Goal: Task Accomplishment & Management: Use online tool/utility

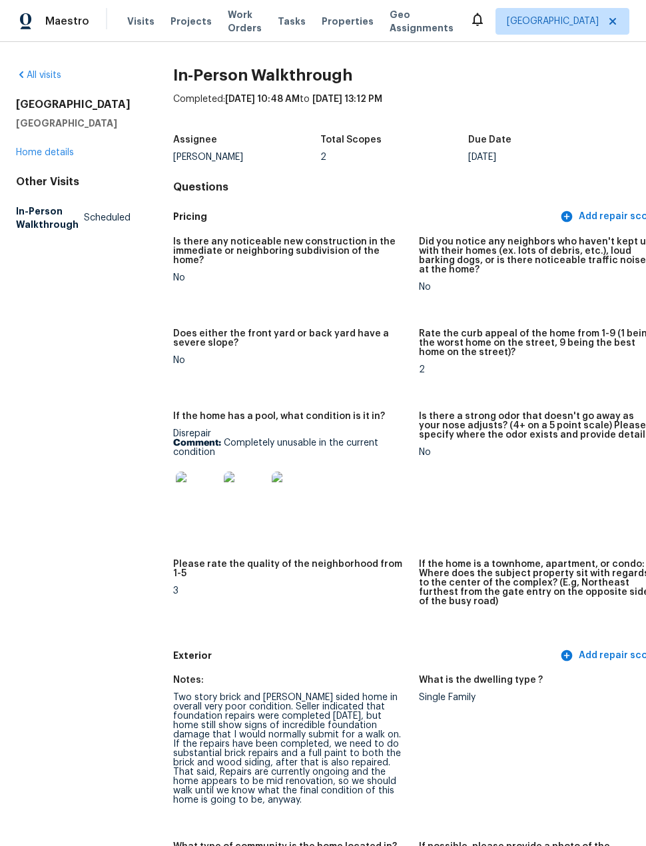
click at [49, 71] on link "All visits" at bounding box center [38, 75] width 45 height 9
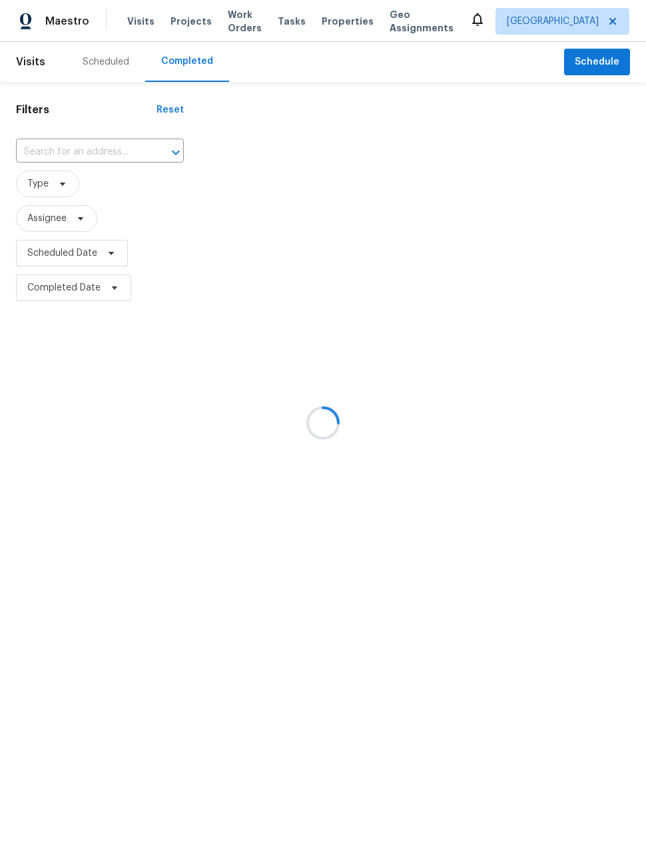
click at [191, 20] on div at bounding box center [323, 423] width 646 height 846
click at [176, 23] on div at bounding box center [323, 423] width 646 height 846
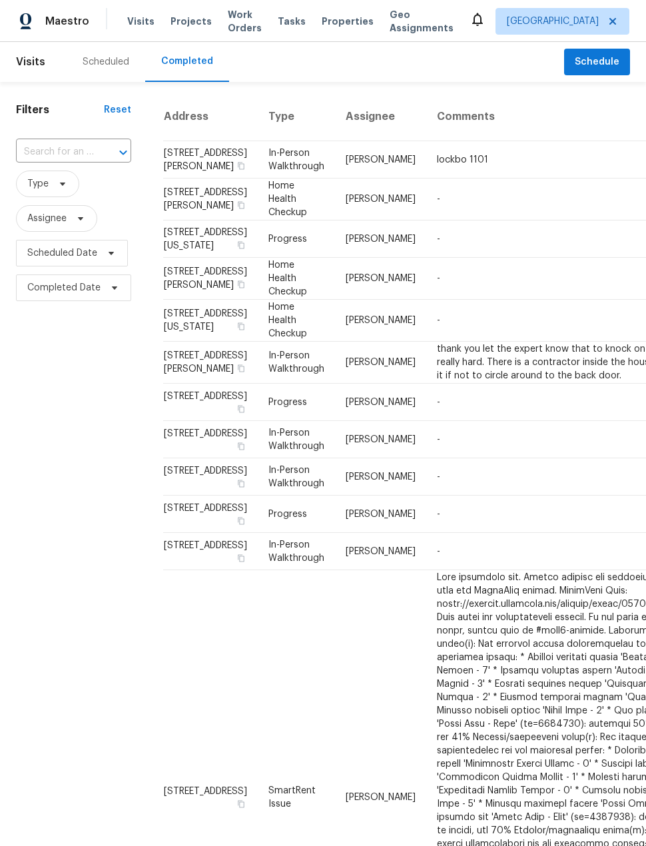
click at [98, 69] on div "Scheduled" at bounding box center [106, 62] width 79 height 40
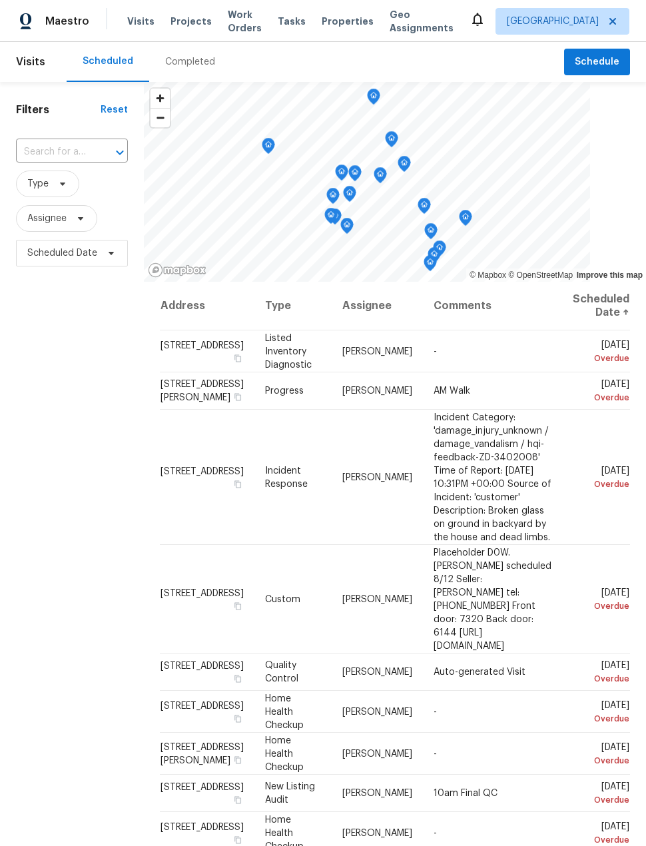
click at [69, 150] on input "text" at bounding box center [53, 152] width 75 height 21
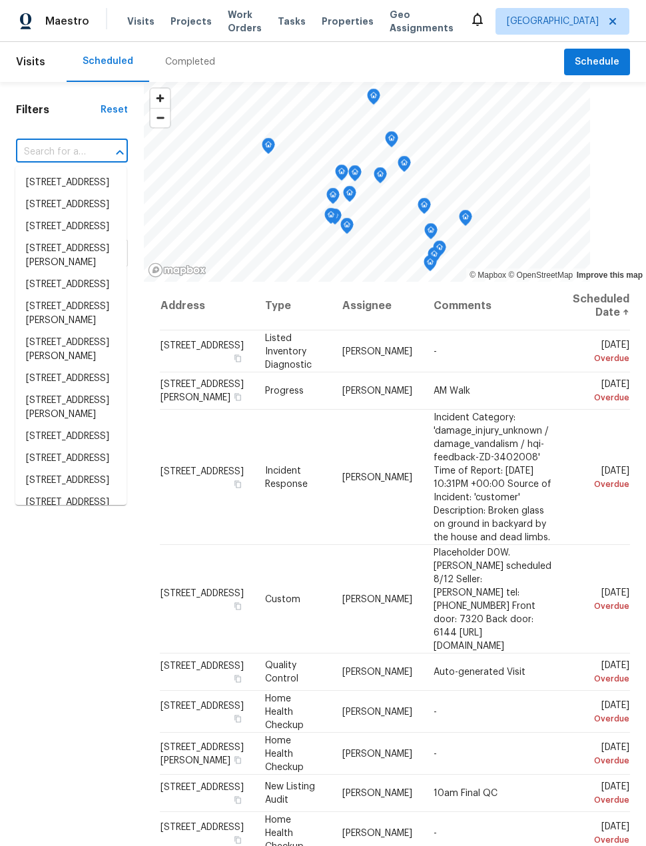
click at [176, 27] on span "Projects" at bounding box center [190, 21] width 41 height 13
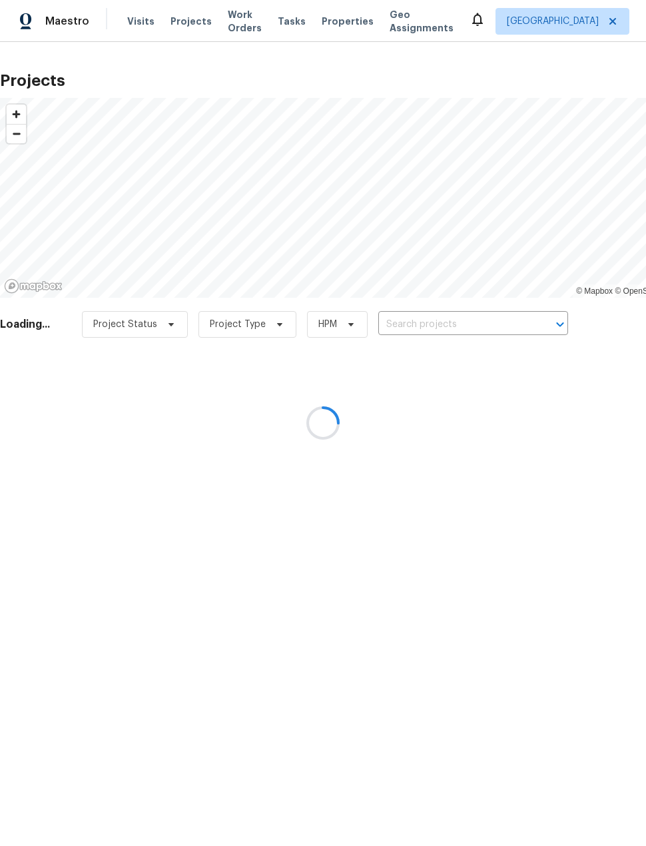
click at [449, 355] on div at bounding box center [323, 423] width 646 height 846
click at [448, 355] on div at bounding box center [323, 423] width 646 height 846
click at [439, 326] on div at bounding box center [323, 423] width 646 height 846
click at [430, 324] on div at bounding box center [323, 423] width 646 height 846
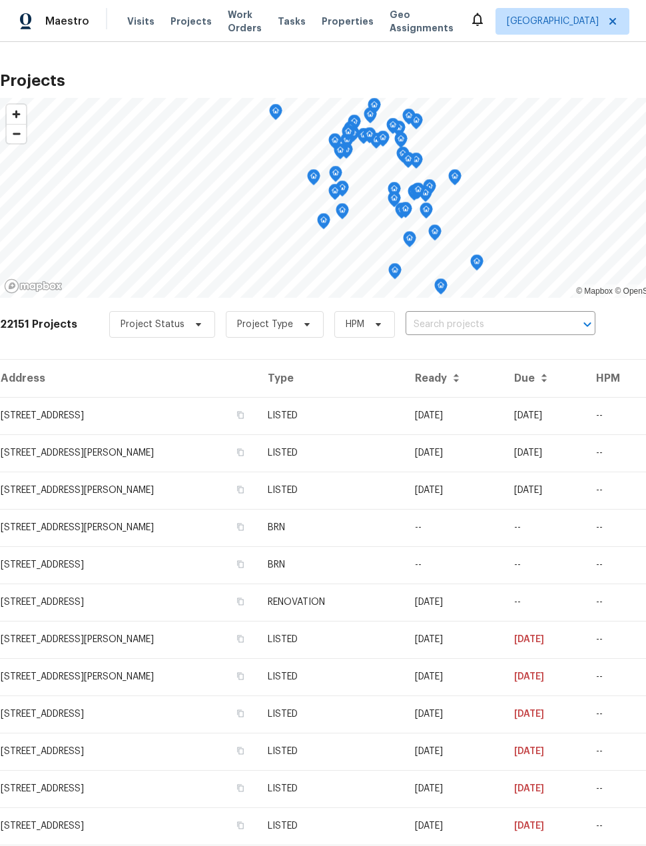
click at [456, 321] on input "text" at bounding box center [482, 324] width 153 height 21
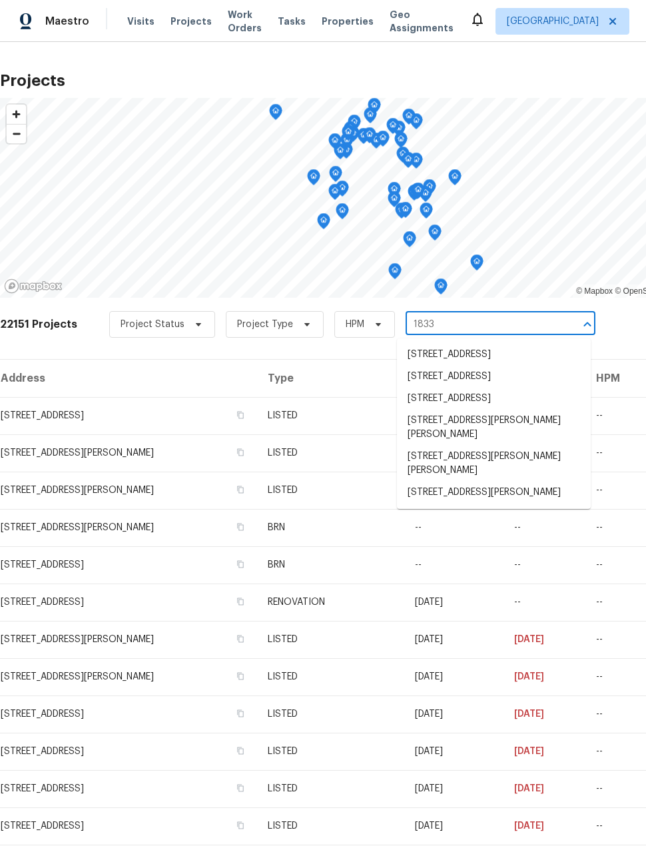
type input "18330"
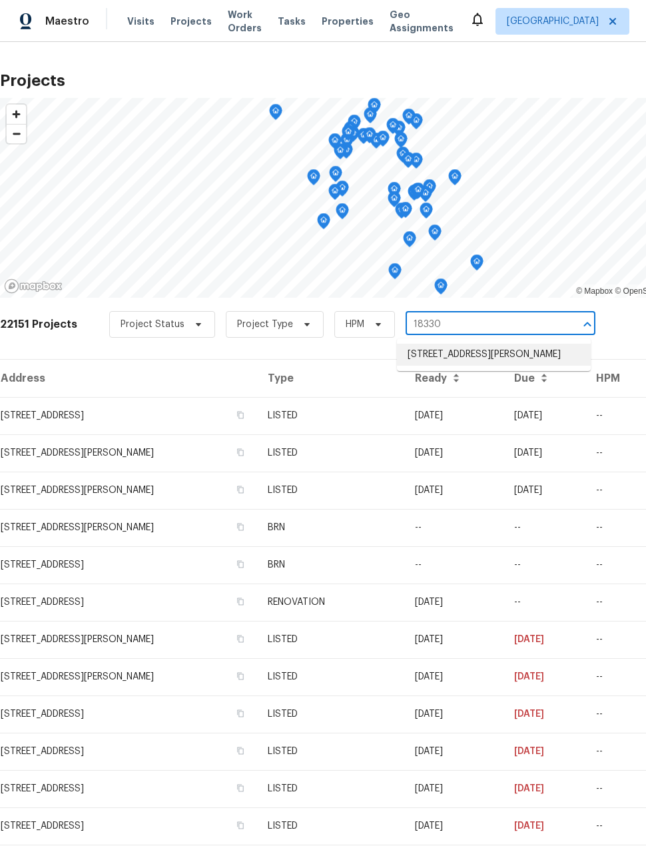
click at [538, 364] on li "[STREET_ADDRESS][PERSON_NAME]" at bounding box center [494, 355] width 194 height 22
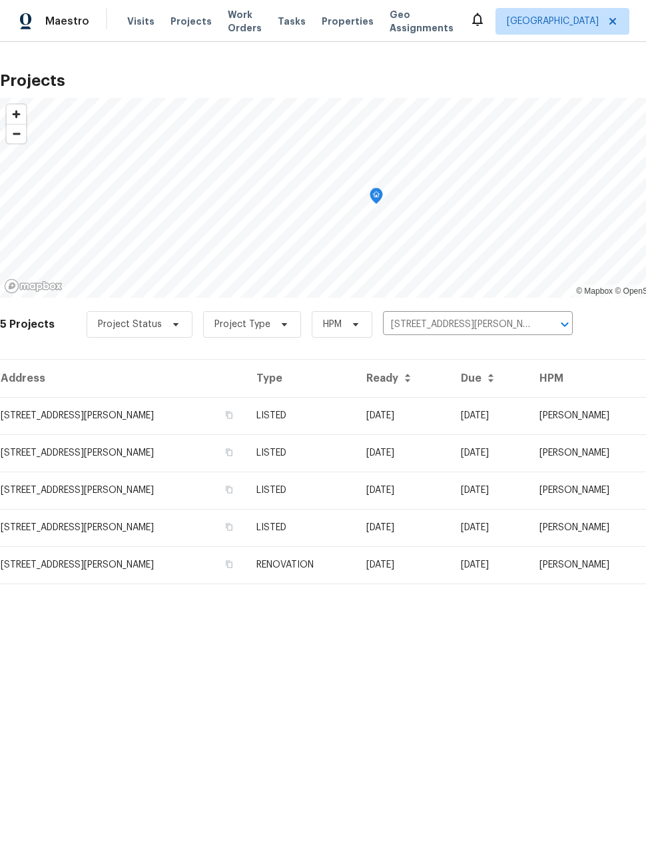
click at [69, 414] on td "[STREET_ADDRESS][PERSON_NAME]" at bounding box center [123, 415] width 246 height 37
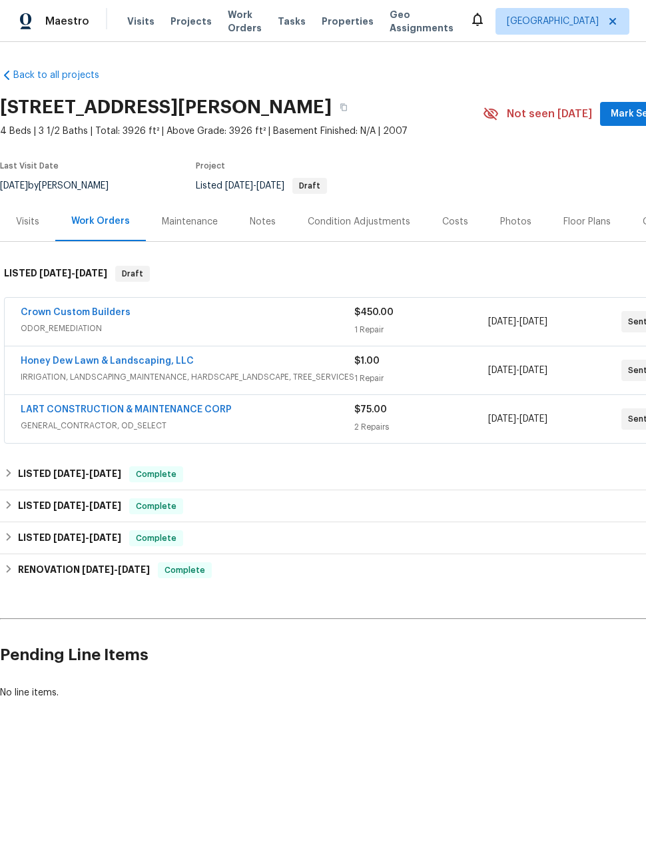
click at [87, 408] on link "LART CONSTRUCTION & MAINTENANCE CORP" at bounding box center [126, 409] width 211 height 9
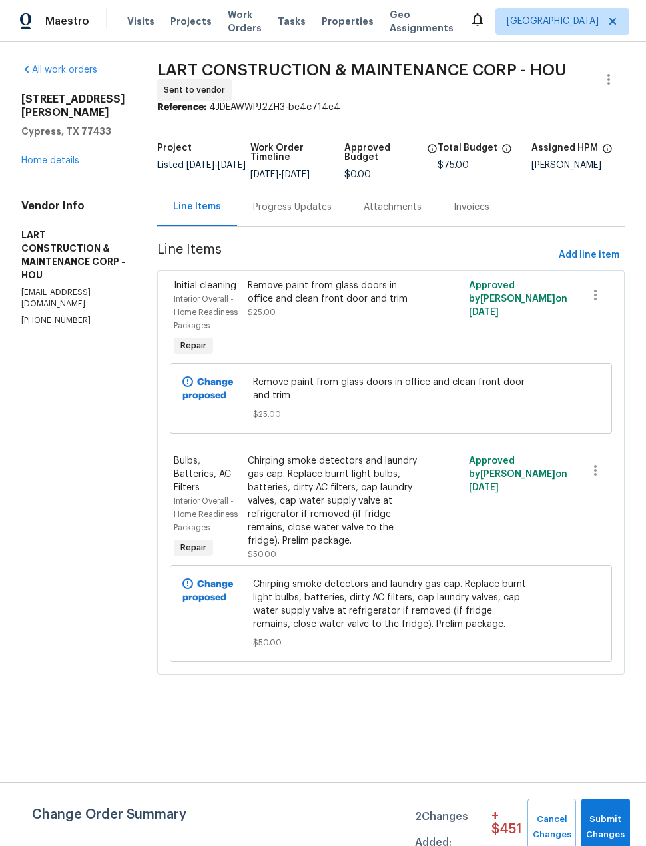
click at [384, 329] on div "Remove paint from glass doors in office and clean front door and trim $25.00" at bounding box center [336, 319] width 184 height 88
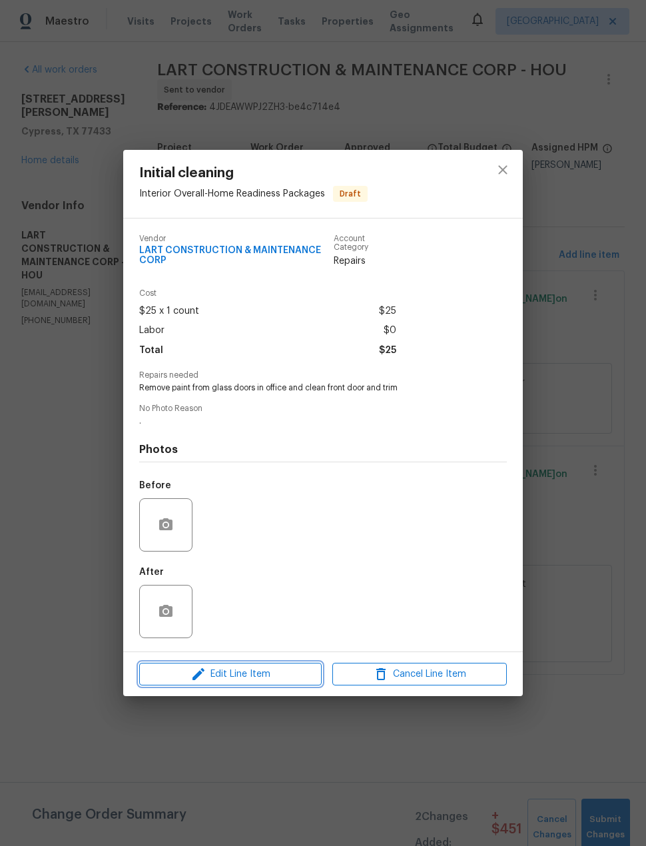
click at [273, 679] on span "Edit Line Item" at bounding box center [230, 674] width 174 height 17
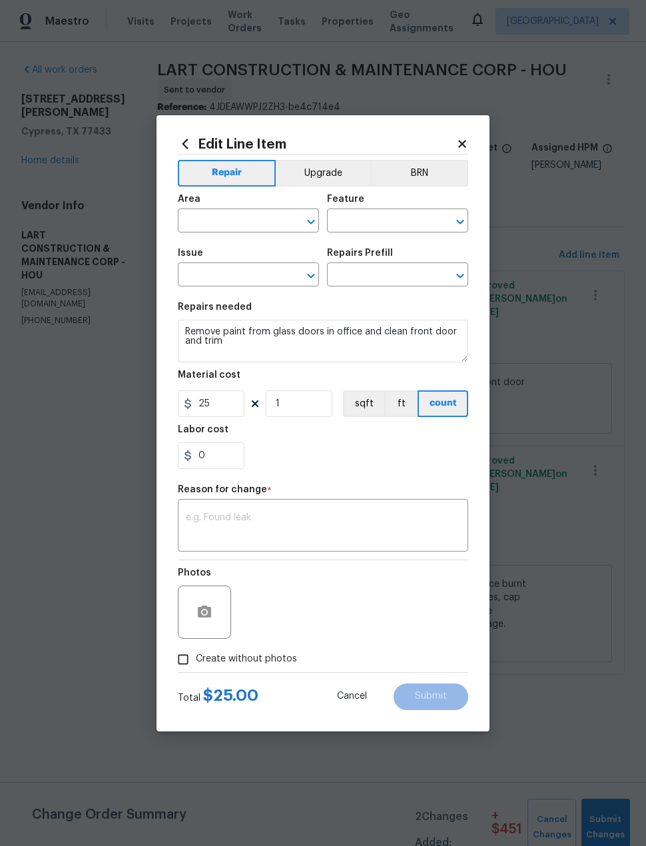
type input "Interior Overall"
type input "Home Readiness Packages"
type input "Initial cleaning"
type input "Initial cleaning $250.00"
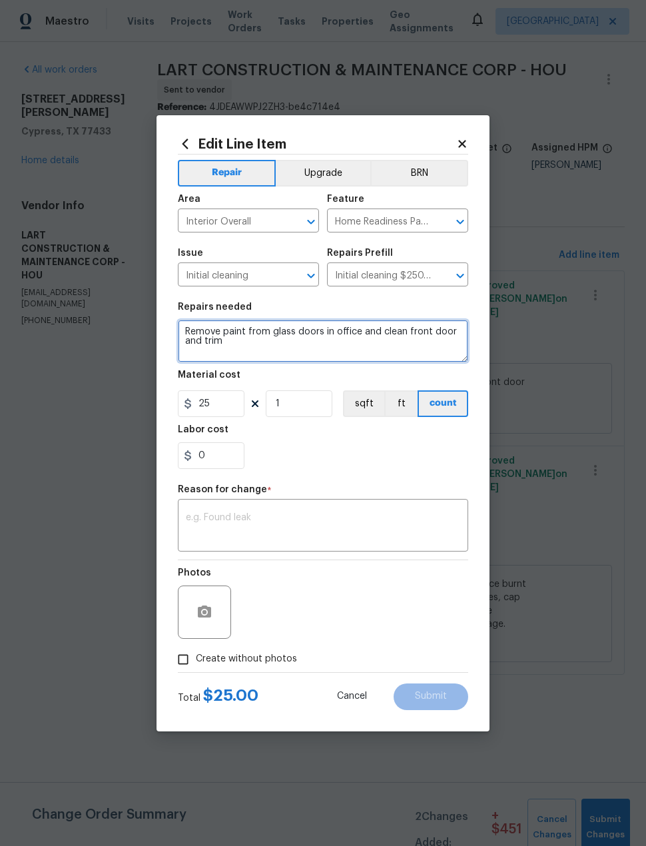
click at [373, 333] on textarea "Remove paint from glass doors in office and clean front door and trim" at bounding box center [323, 341] width 290 height 43
click at [300, 346] on textarea "Remove paint from glass doors in office, clean front door and trim" at bounding box center [323, 341] width 290 height 43
type textarea "Remove paint from glass doors in office, clean front door and trim, clean insid…"
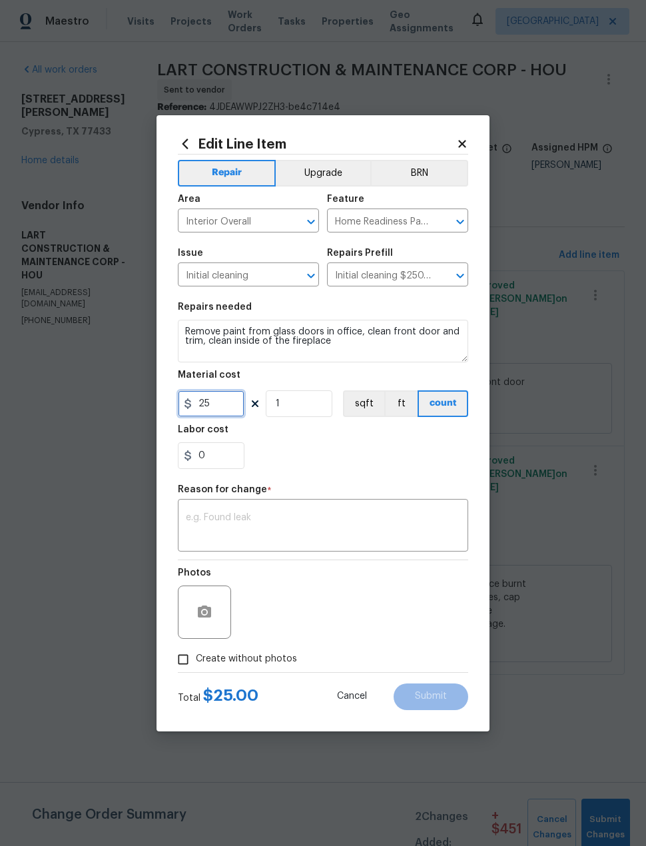
click at [220, 394] on input "25" at bounding box center [211, 403] width 67 height 27
click at [218, 408] on input "25" at bounding box center [211, 403] width 67 height 27
type input "50"
click at [369, 449] on div "0" at bounding box center [323, 455] width 290 height 27
click at [361, 504] on div "x ​" at bounding box center [323, 526] width 290 height 49
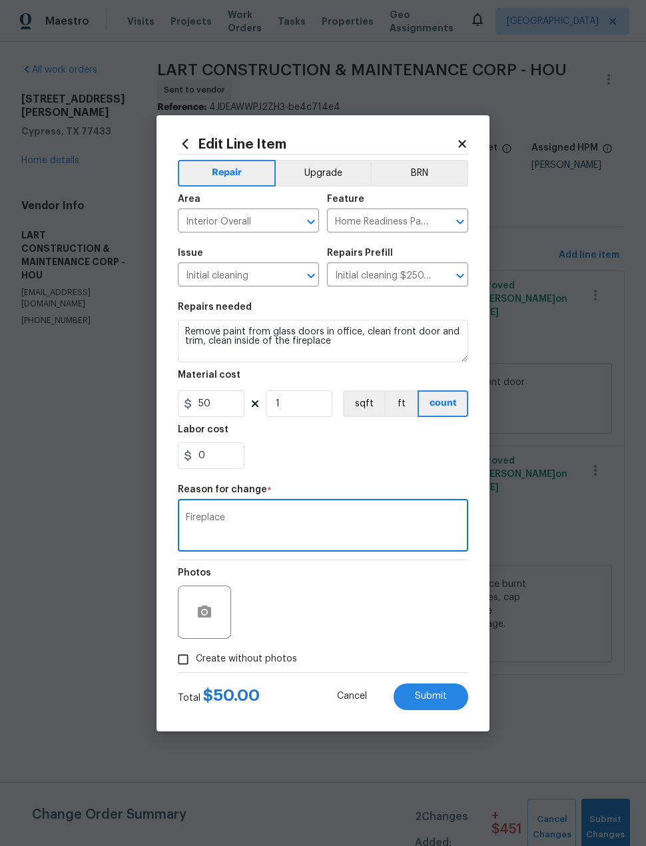
type textarea "Fireplace"
click at [382, 460] on div "0" at bounding box center [323, 455] width 290 height 27
click at [447, 691] on button "Submit" at bounding box center [431, 696] width 75 height 27
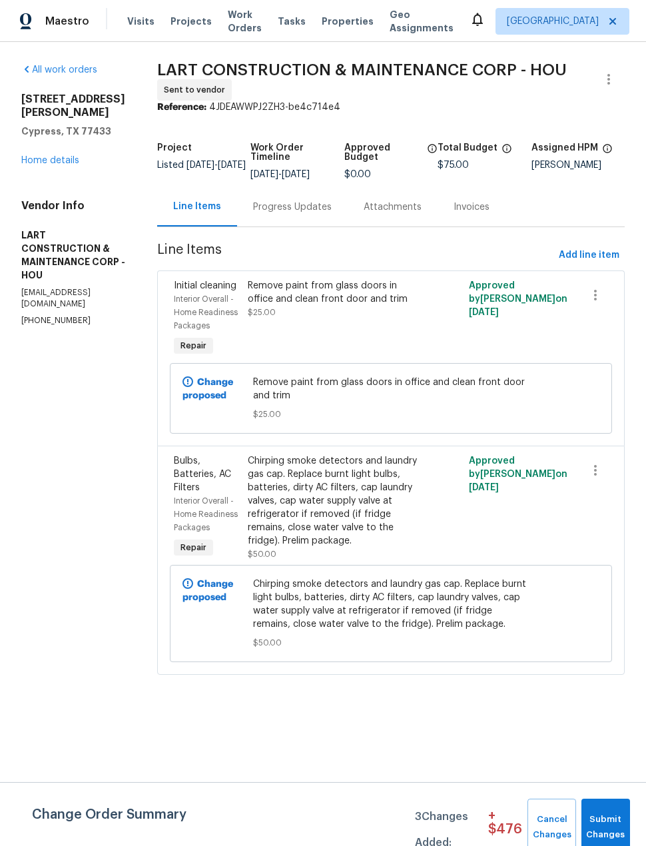
click at [372, 526] on div "Chirping smoke detectors and laundry gas cap. Replace burnt light bulbs, batter…" at bounding box center [336, 500] width 176 height 93
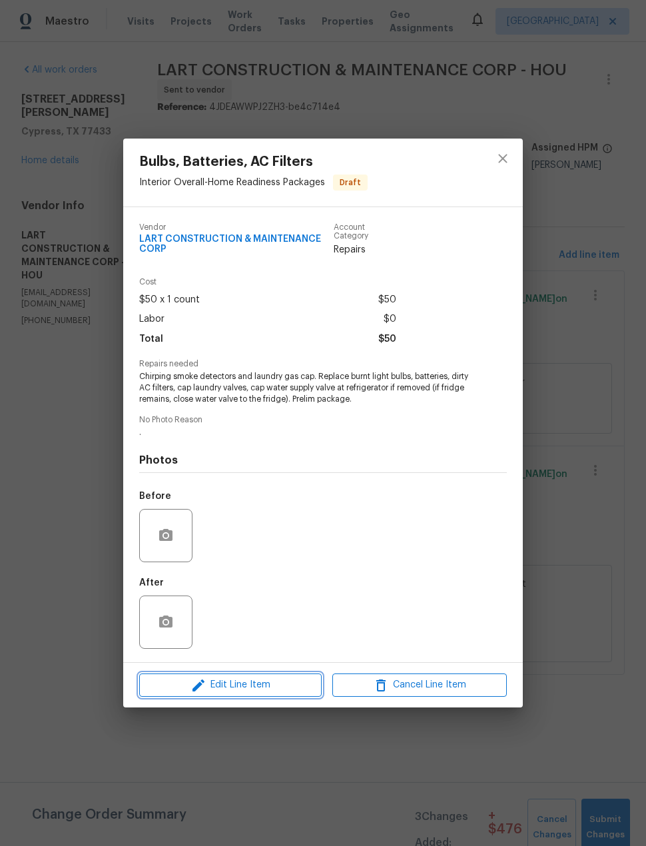
click at [266, 697] on button "Edit Line Item" at bounding box center [230, 684] width 182 height 23
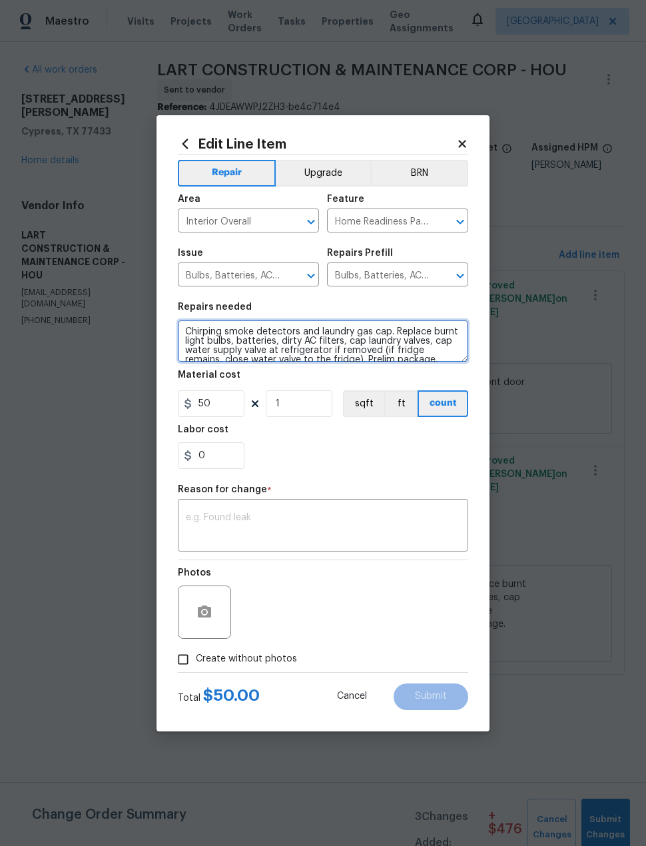
click at [182, 332] on textarea "Chirping smoke detectors and laundry gas cap. Replace burnt light bulbs, batter…" at bounding box center [323, 341] width 290 height 43
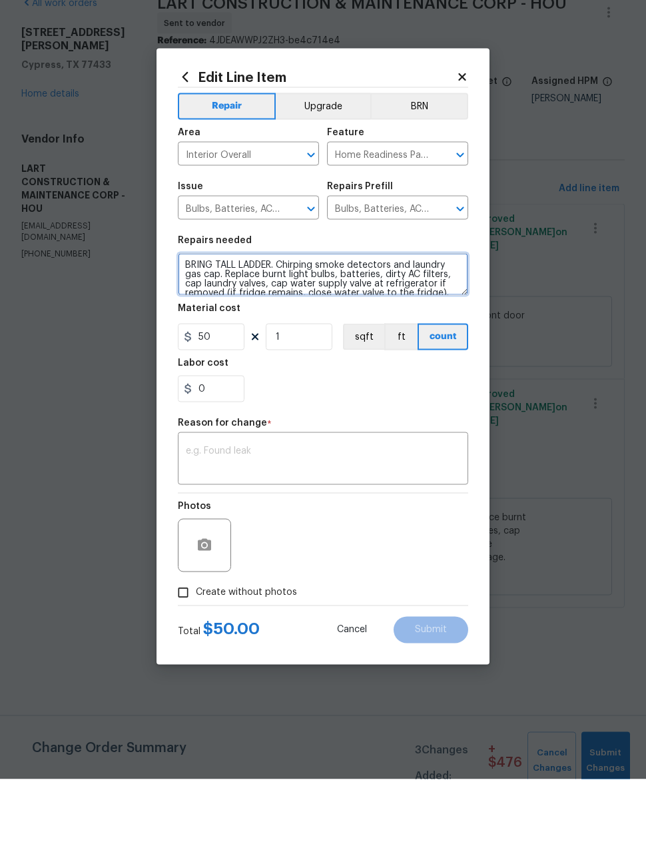
type textarea "BRING TALL LADDER. Chirping smoke detectors and laundry gas cap. Replace burnt …"
click at [374, 513] on textarea at bounding box center [323, 527] width 274 height 28
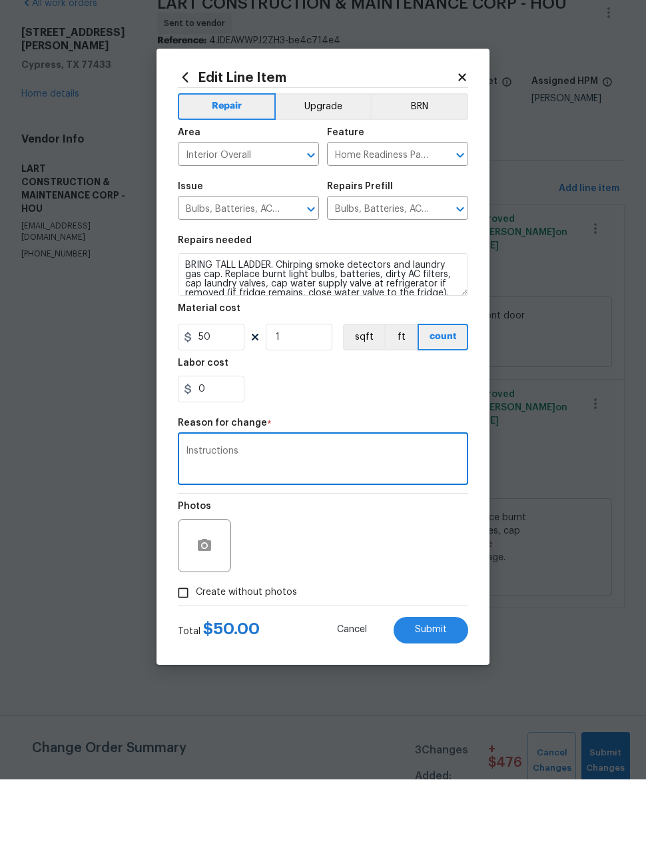
type textarea "Instructions"
click at [400, 560] on div "Photos" at bounding box center [323, 603] width 290 height 87
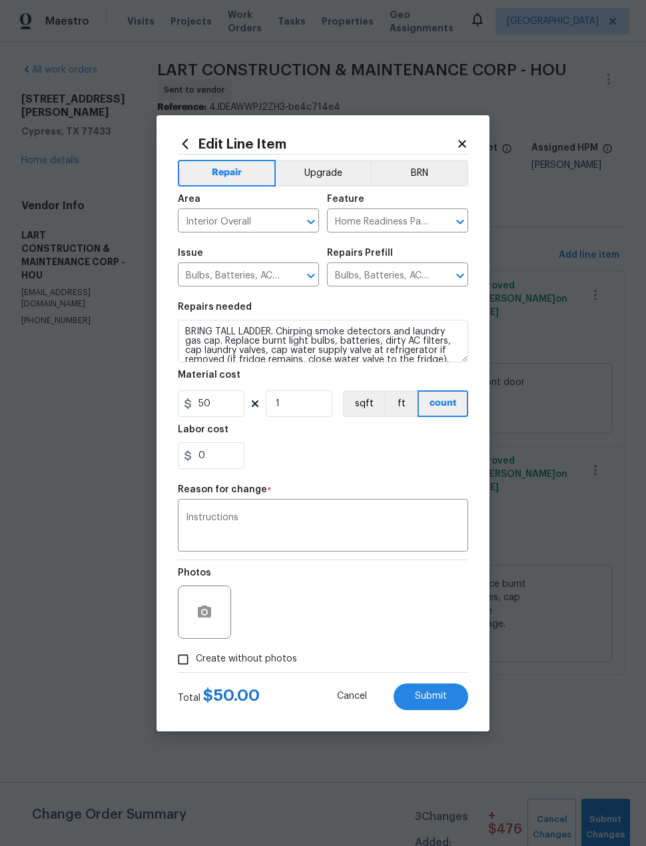
click at [448, 703] on button "Submit" at bounding box center [431, 696] width 75 height 27
type textarea "Chirping smoke detectors and laundry gas cap. Replace burnt light bulbs, batter…"
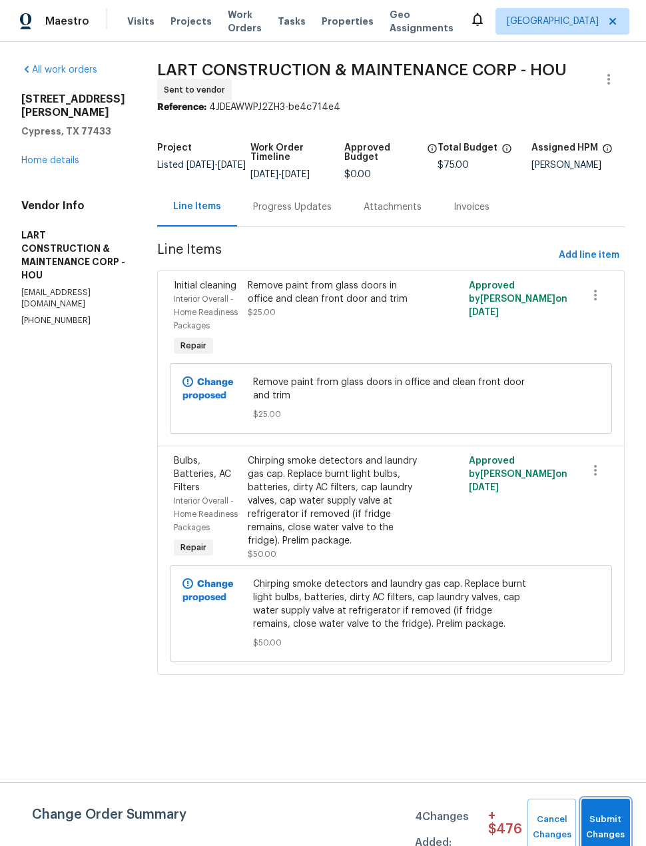
click at [612, 821] on span "Submit Changes" at bounding box center [605, 827] width 35 height 31
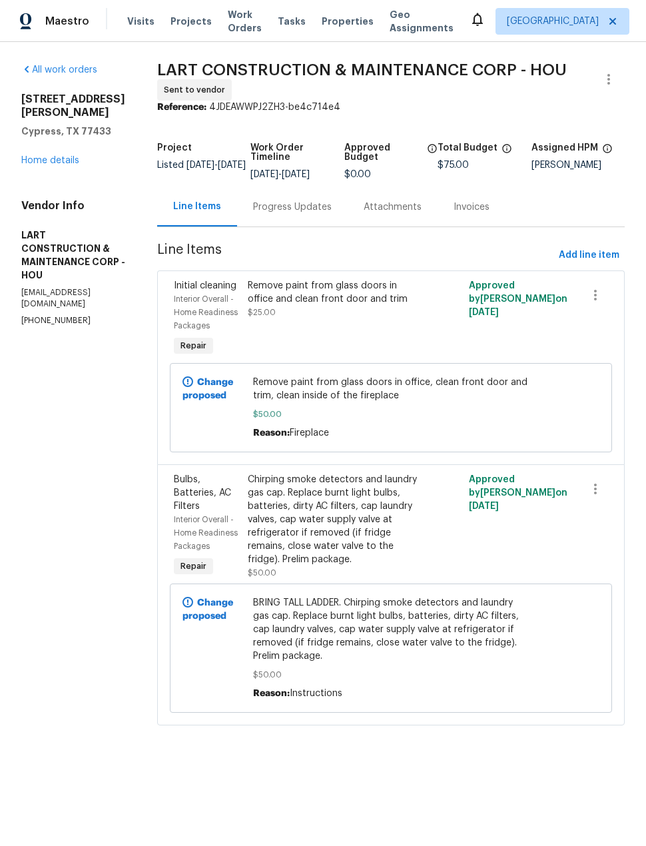
click at [55, 157] on link "Home details" at bounding box center [50, 160] width 58 height 9
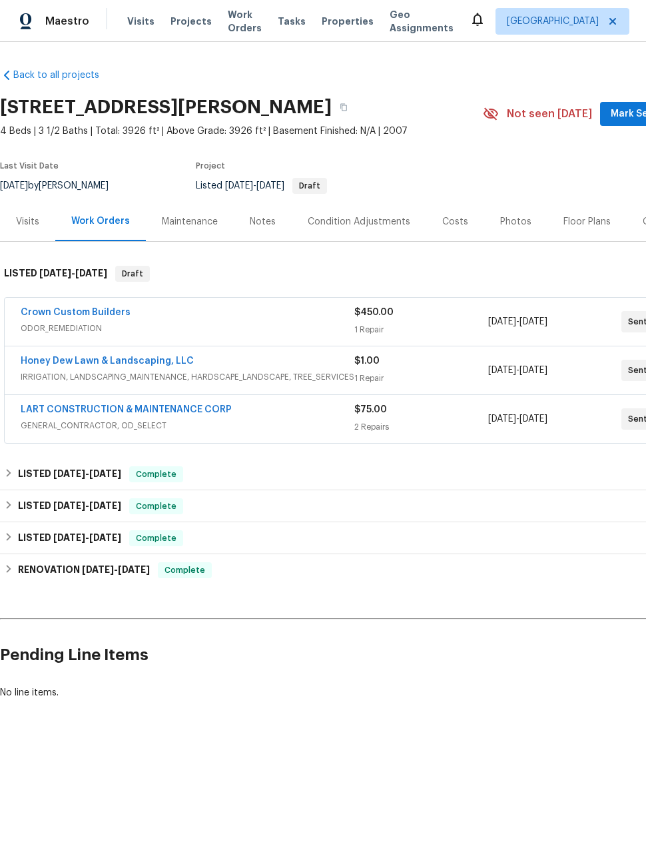
click at [81, 412] on link "LART CONSTRUCTION & MAINTENANCE CORP" at bounding box center [126, 409] width 211 height 9
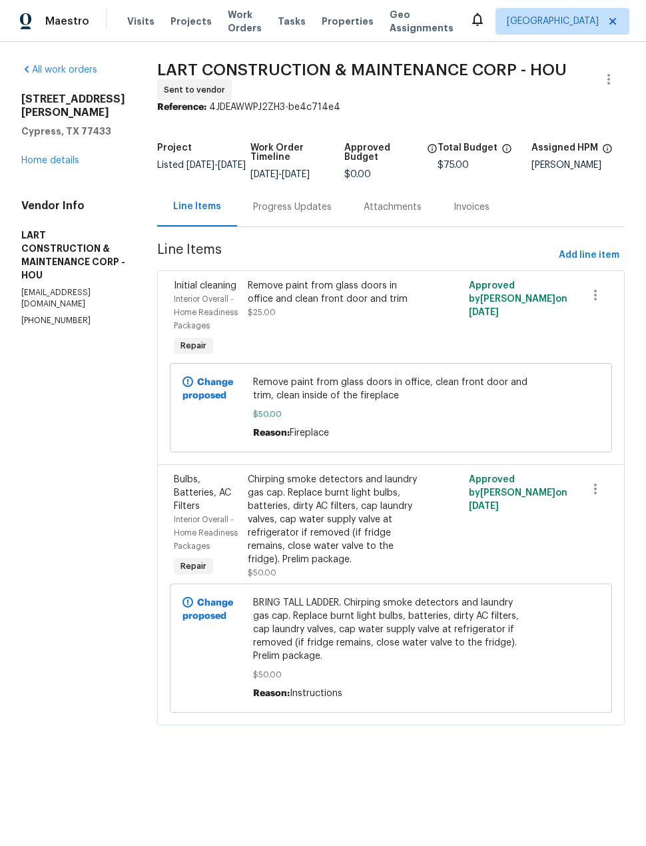
click at [45, 164] on link "Home details" at bounding box center [50, 160] width 58 height 9
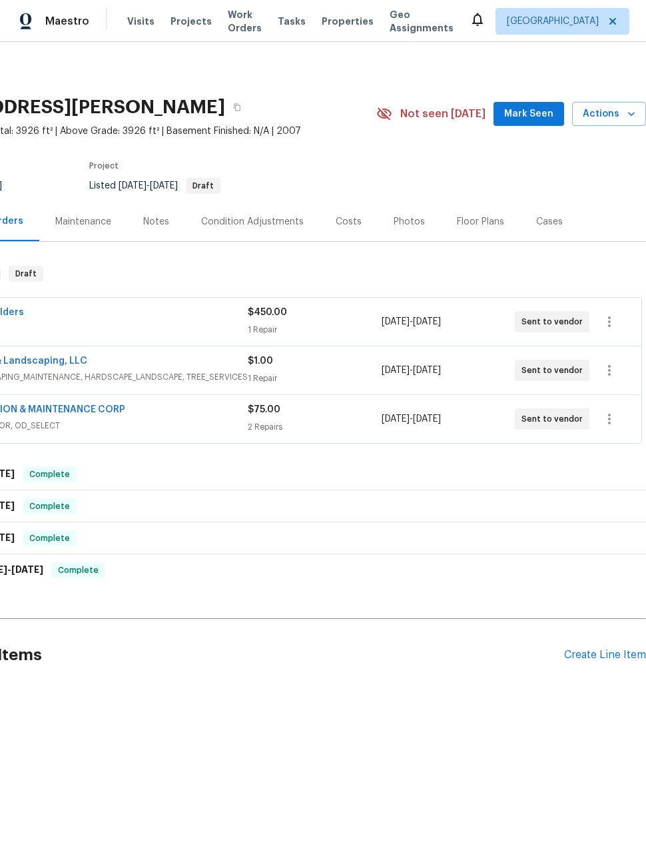
scroll to position [0, 107]
click at [604, 424] on icon "button" at bounding box center [609, 419] width 16 height 16
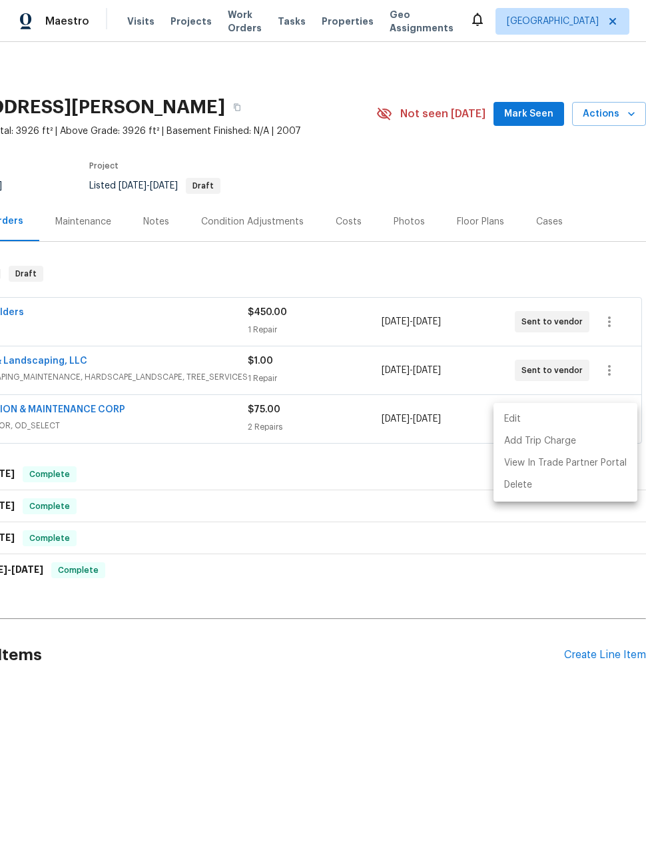
click at [581, 420] on li "Edit" at bounding box center [565, 419] width 144 height 22
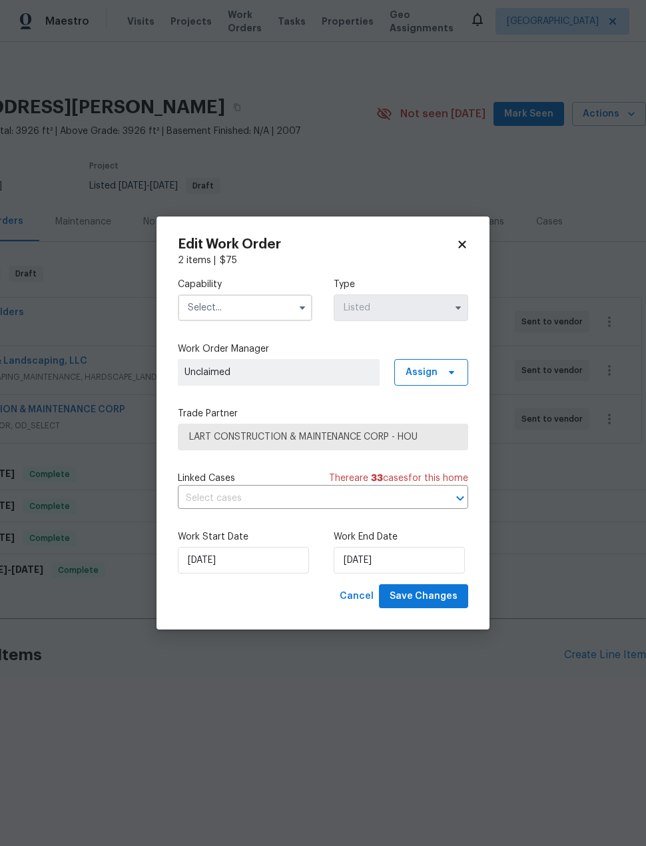
click at [274, 296] on input "text" at bounding box center [245, 307] width 135 height 27
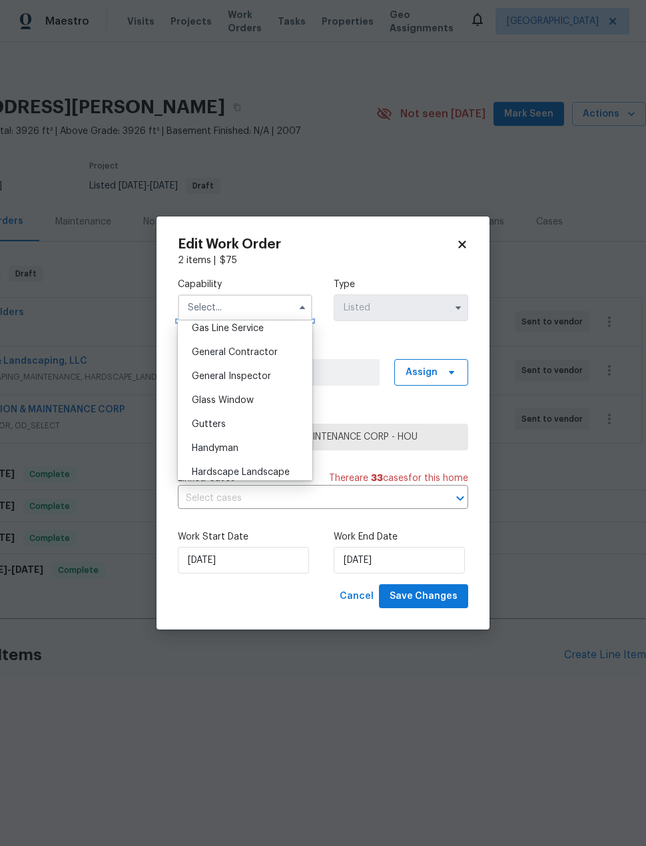
scroll to position [626, 0]
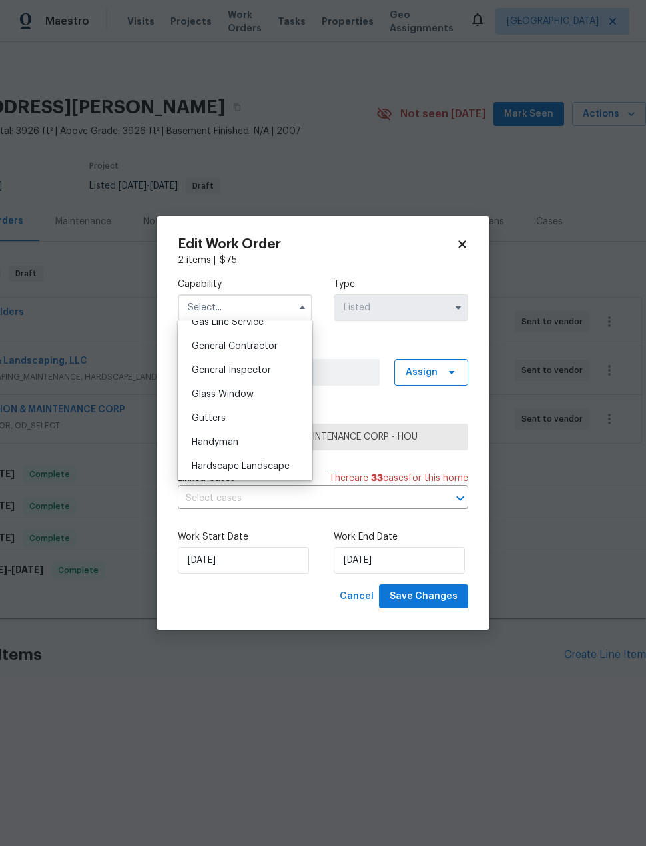
click at [285, 345] on div "General Contractor" at bounding box center [245, 346] width 128 height 24
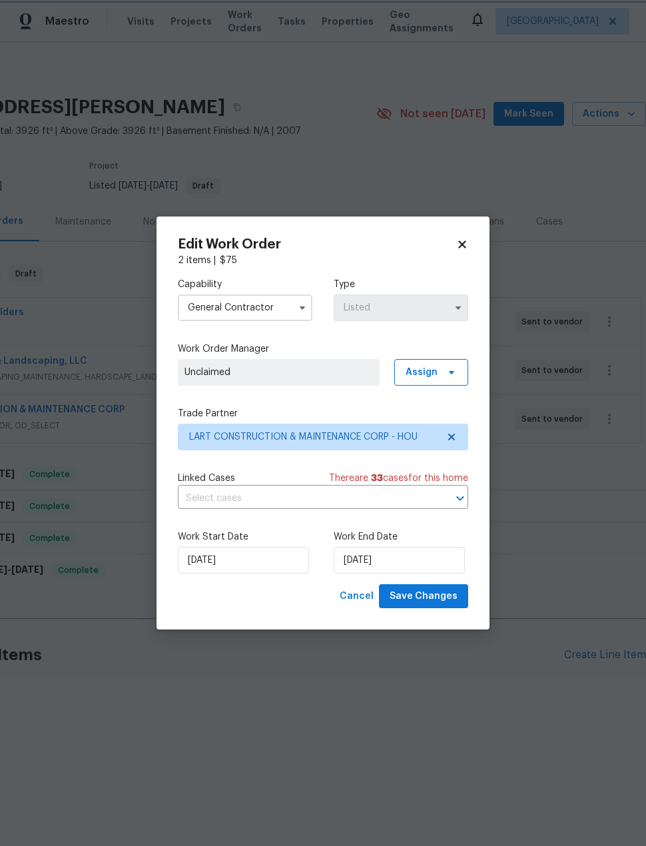
type input "General Contractor"
click at [435, 368] on span "Assign" at bounding box center [422, 372] width 32 height 13
click at [436, 409] on div "Assign to me" at bounding box center [433, 409] width 58 height 13
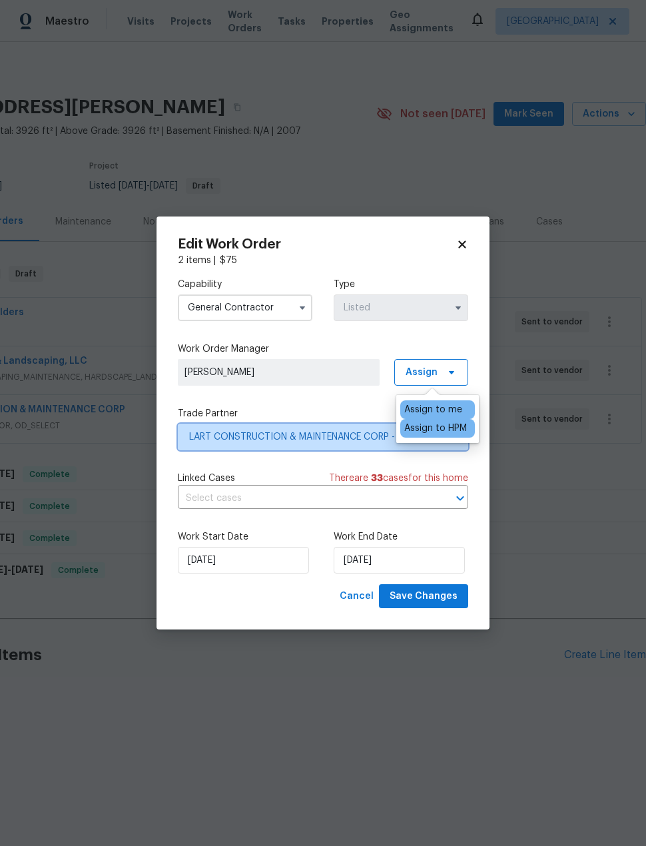
click at [344, 431] on span "LART CONSTRUCTION & MAINTENANCE CORP - HOU" at bounding box center [313, 436] width 248 height 13
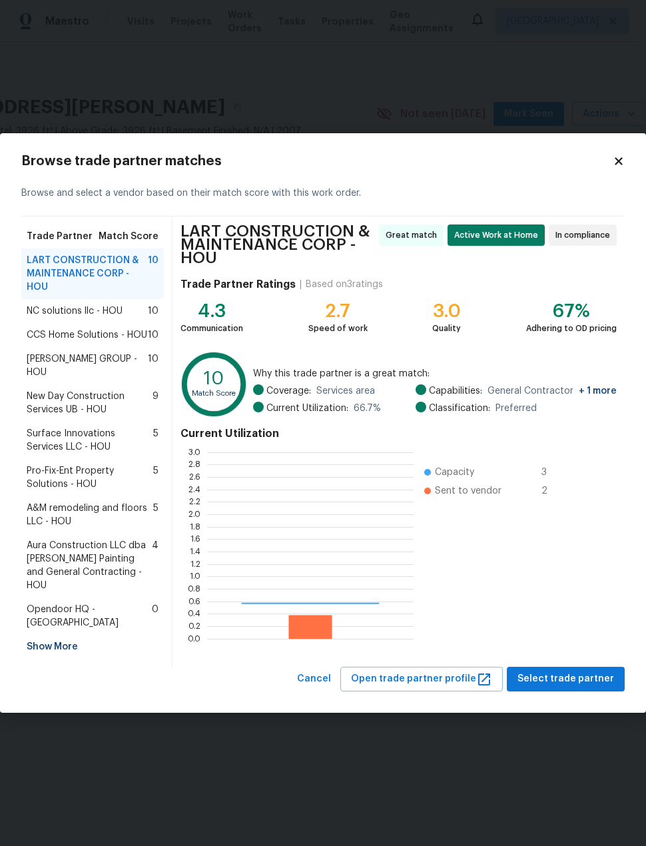
scroll to position [186, 206]
click at [67, 323] on div "NC solutions llc - HOU 10" at bounding box center [92, 311] width 143 height 24
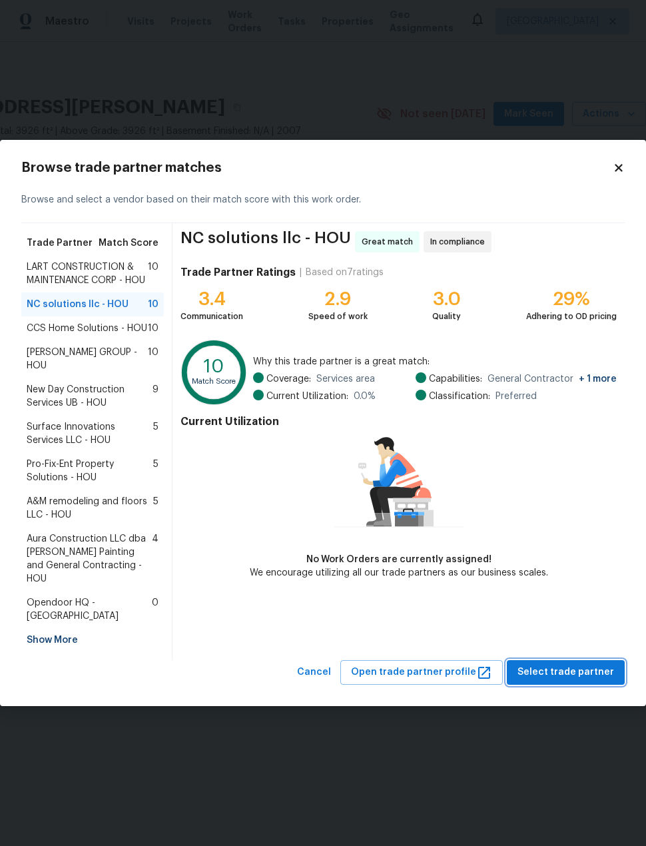
click at [605, 670] on span "Select trade partner" at bounding box center [565, 672] width 97 height 17
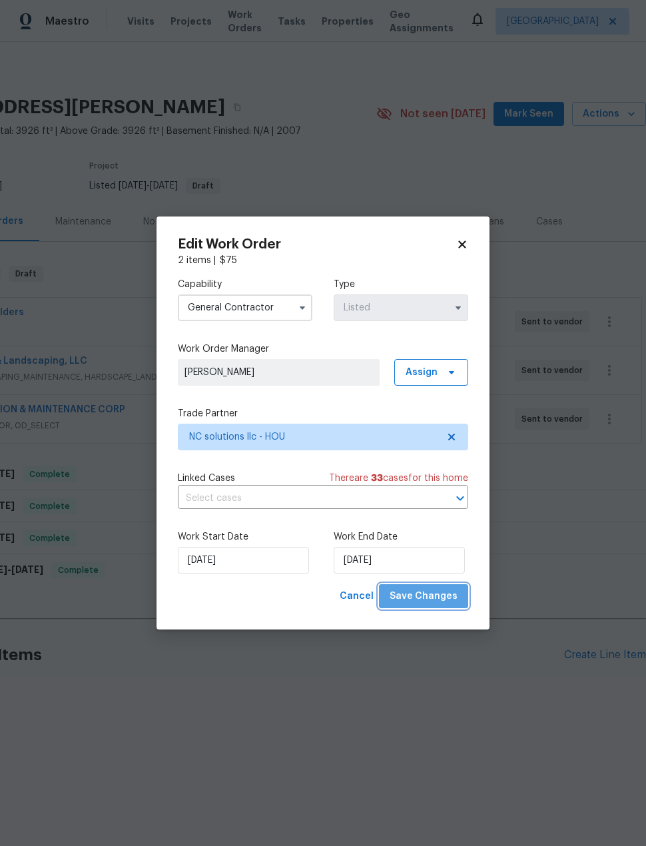
click at [458, 600] on button "Save Changes" at bounding box center [423, 596] width 89 height 25
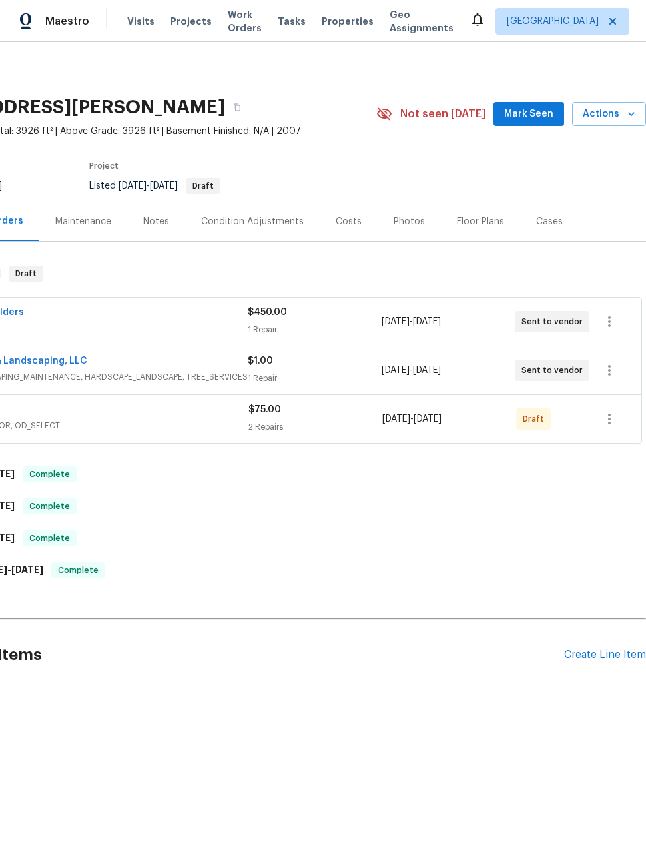
scroll to position [0, 107]
click at [604, 426] on icon "button" at bounding box center [609, 419] width 16 height 16
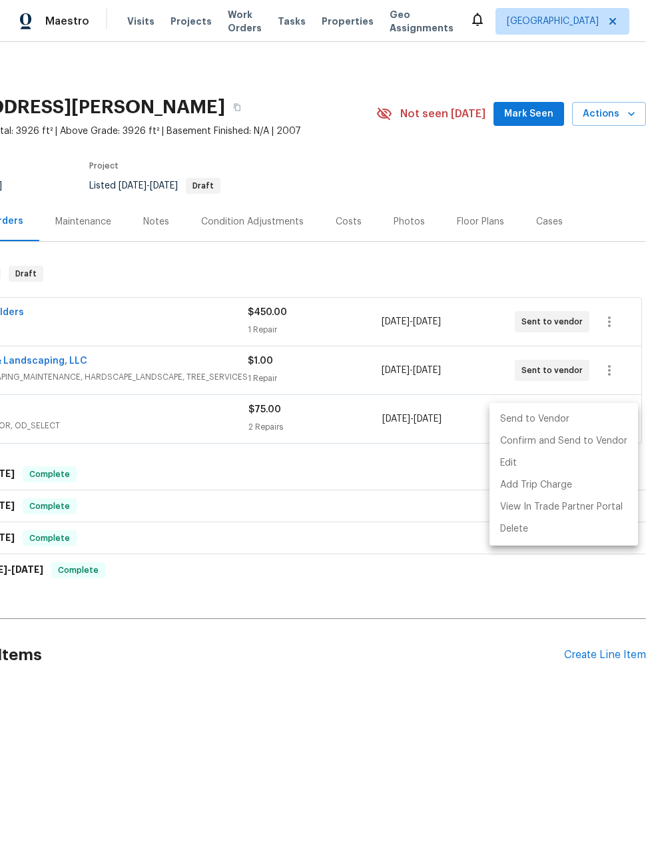
click at [356, 412] on div at bounding box center [323, 423] width 646 height 846
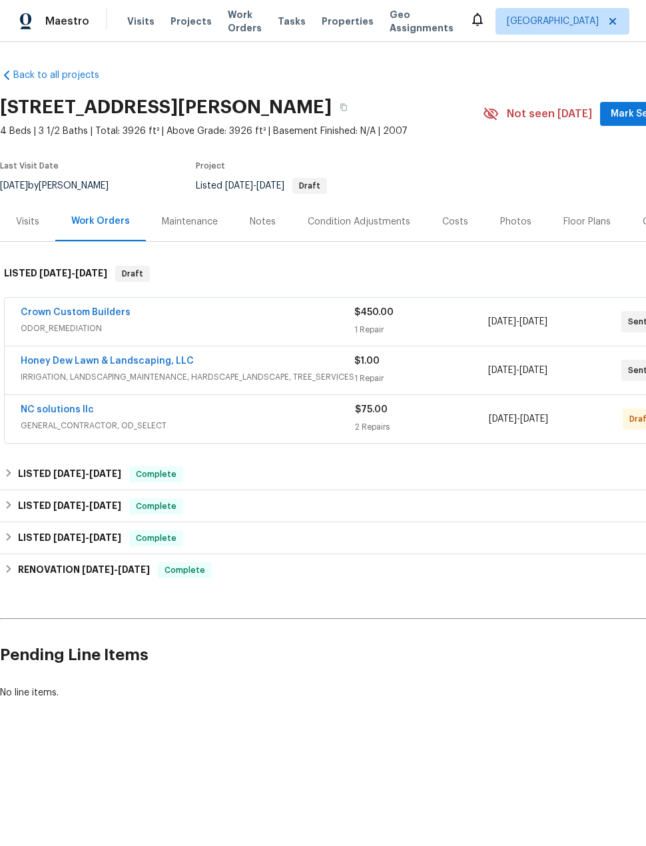
scroll to position [0, 0]
click at [73, 413] on link "NC solutions llc" at bounding box center [57, 409] width 73 height 9
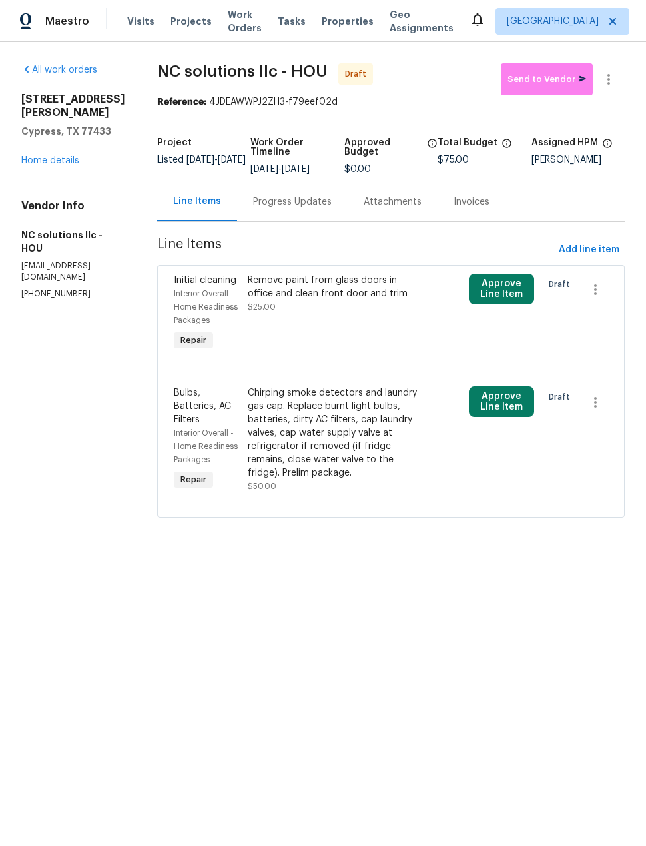
click at [392, 328] on div "Remove paint from glass doors in office and clean front door and trim $25.00" at bounding box center [336, 314] width 184 height 88
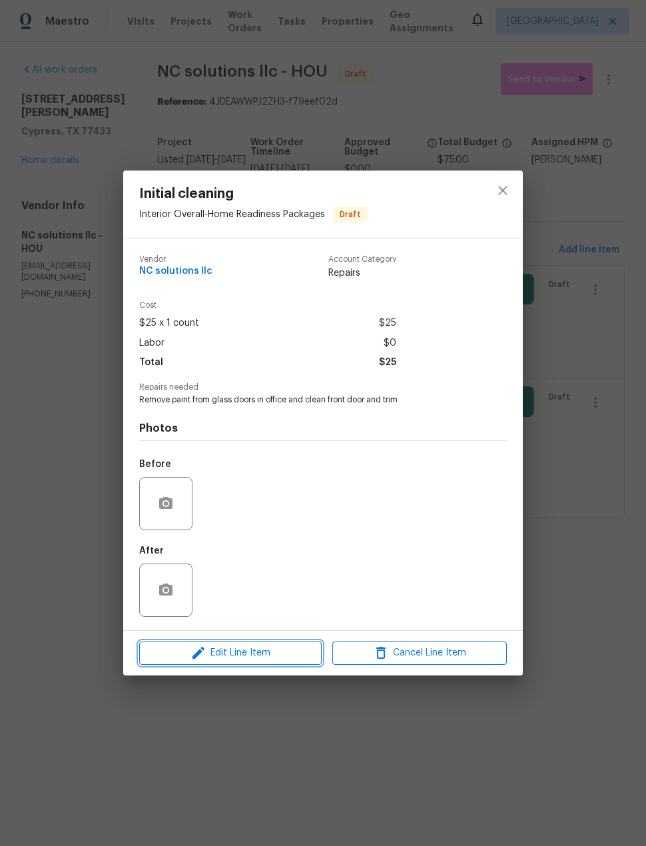
click at [270, 661] on span "Edit Line Item" at bounding box center [230, 653] width 174 height 17
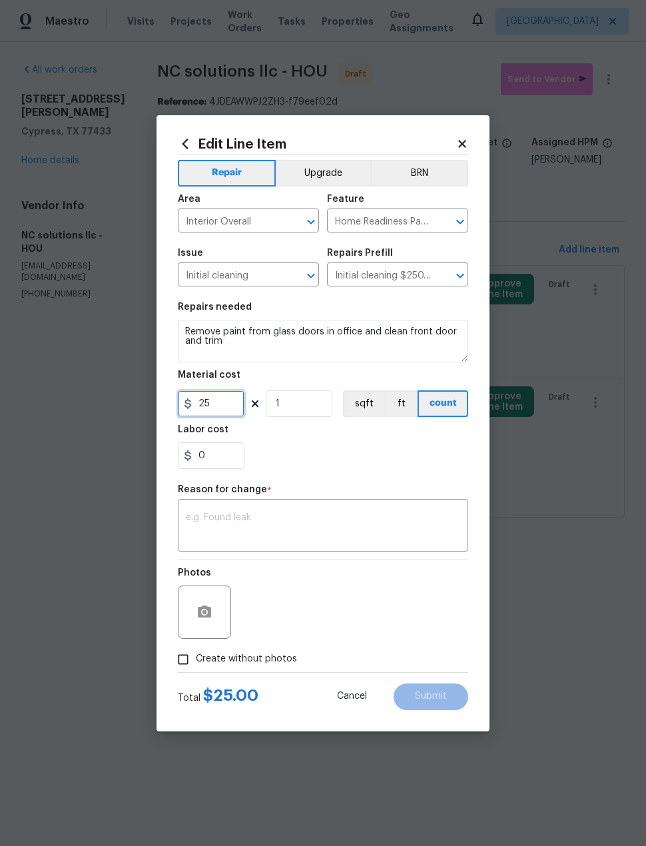
click at [220, 409] on input "25" at bounding box center [211, 403] width 67 height 27
type input "50"
click at [346, 447] on div "0" at bounding box center [323, 455] width 290 height 27
click at [284, 524] on textarea at bounding box center [323, 527] width 274 height 28
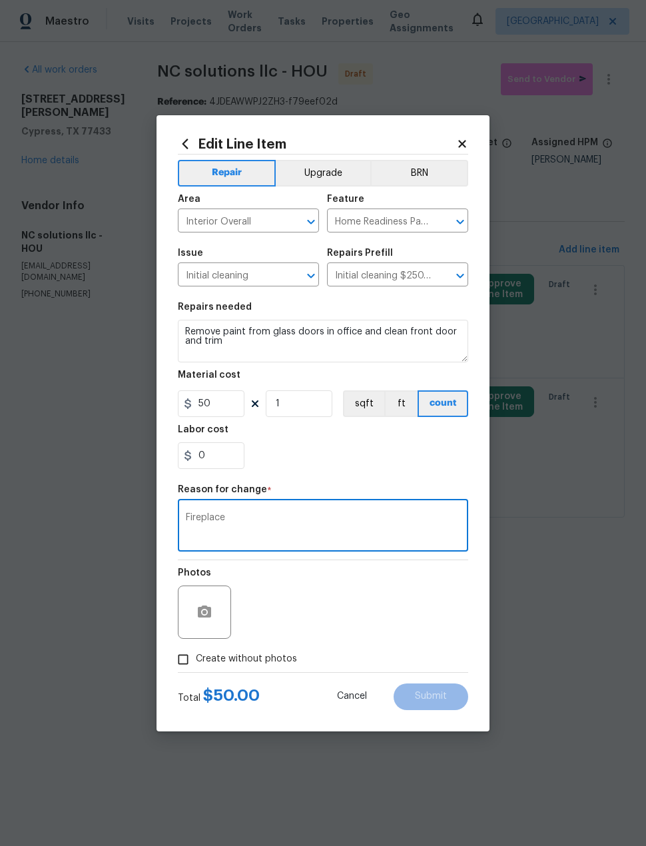
type textarea "Fireplace"
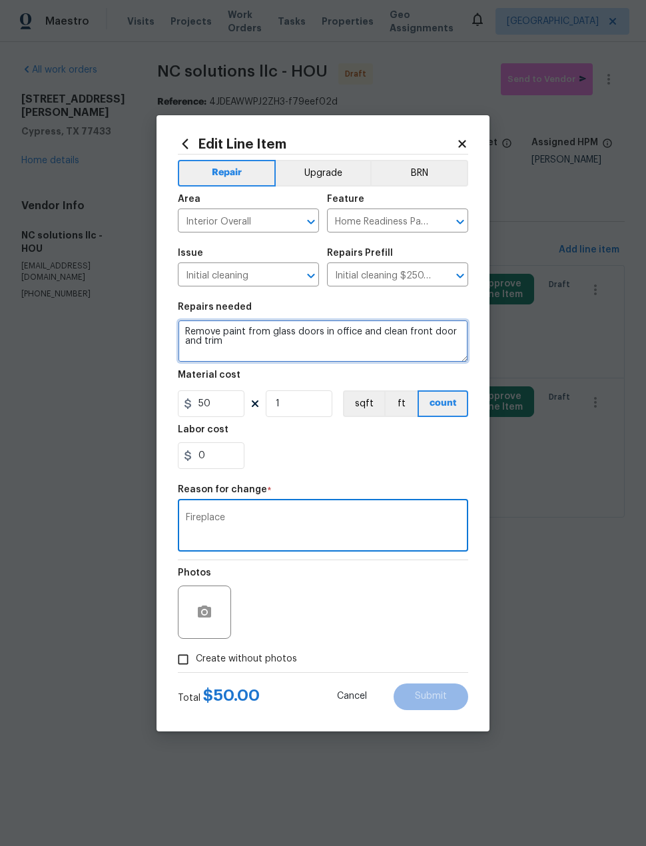
click at [380, 328] on textarea "Remove paint from glass doors in office and clean front door and trim" at bounding box center [323, 341] width 290 height 43
click at [232, 339] on textarea "Remove paint from glass doors in office, clean front door and trim" at bounding box center [323, 341] width 290 height 43
type textarea "Remove paint from glass doors in office, clean front door and trim on exterior,…"
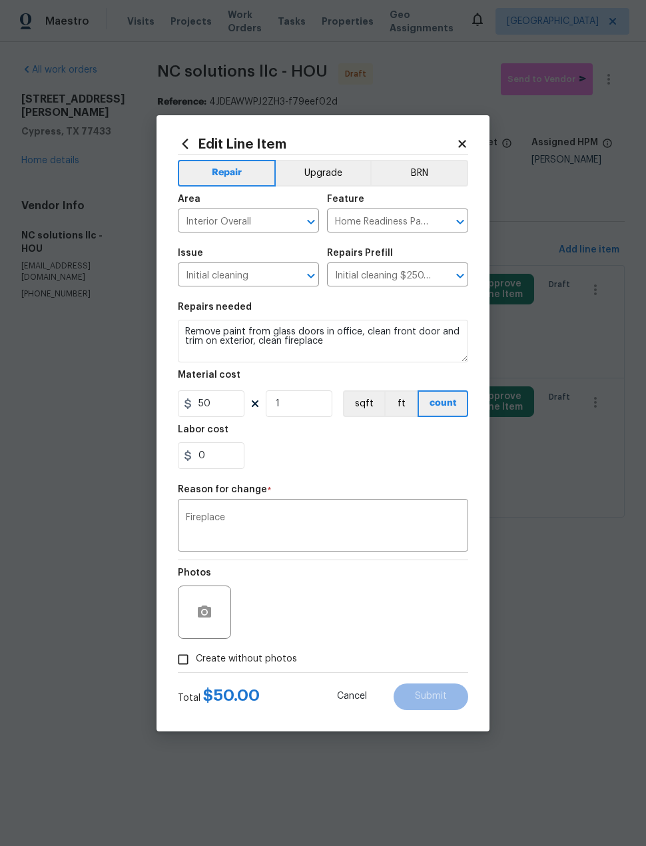
click at [379, 479] on div "Repair Upgrade BRN Area Interior Overall ​ Feature Home Readiness Packages ​ Is…" at bounding box center [323, 413] width 290 height 517
click at [388, 613] on div "Photos" at bounding box center [323, 603] width 290 height 87
click at [183, 664] on input "Create without photos" at bounding box center [182, 659] width 25 height 25
checkbox input "true"
click at [428, 628] on textarea at bounding box center [355, 611] width 226 height 53
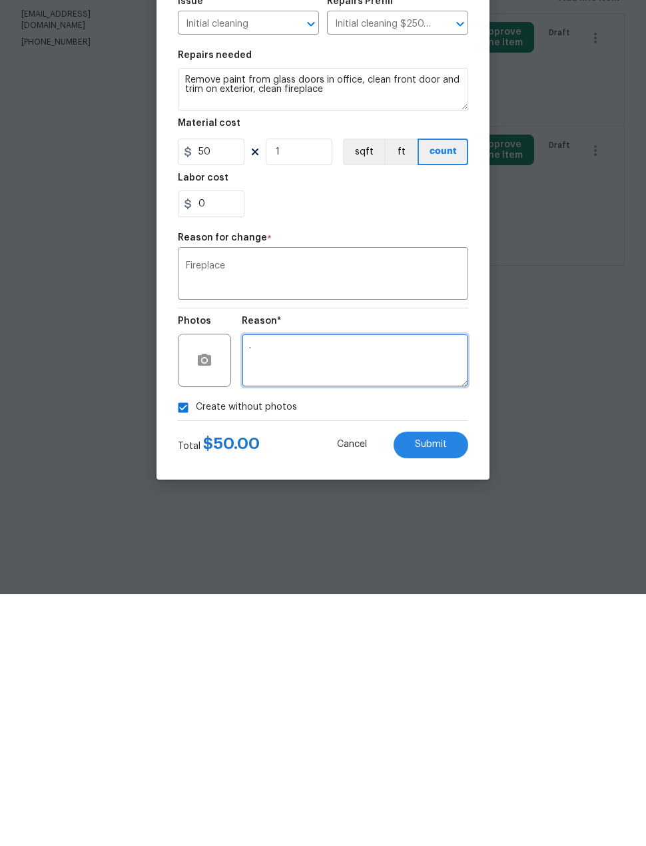
type textarea "."
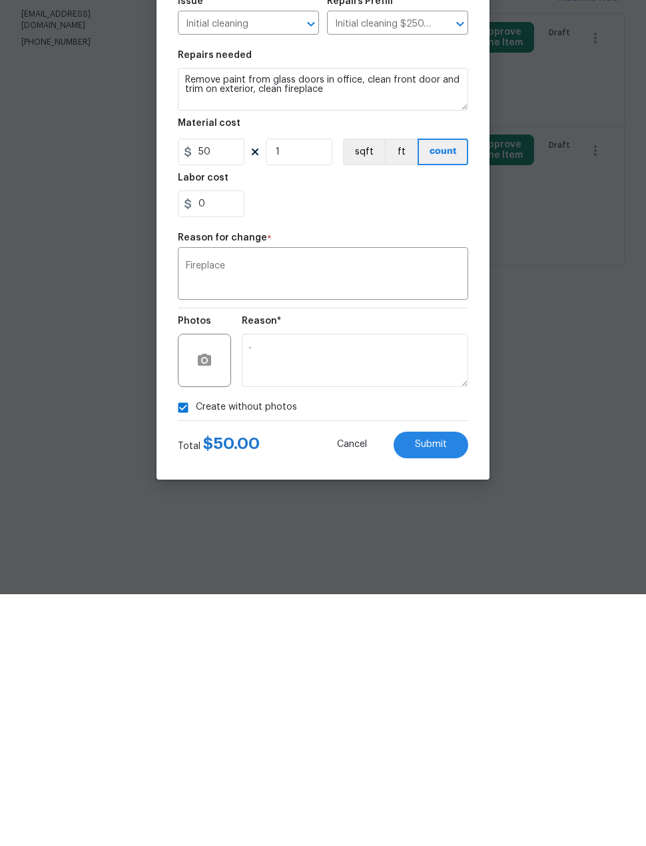
click at [304, 463] on div "Edit Line Item Repair Upgrade BRN Area Interior Overall ​ Feature Home Readines…" at bounding box center [323, 423] width 333 height 616
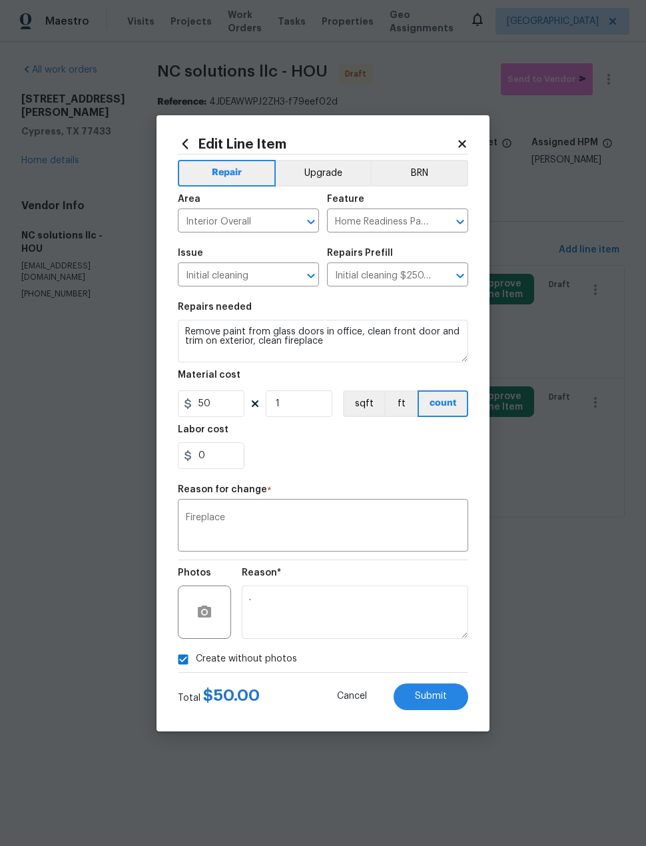
click at [453, 701] on button "Submit" at bounding box center [431, 696] width 75 height 27
type textarea "Remove paint from glass doors in office and clean front door and trim"
type input "25"
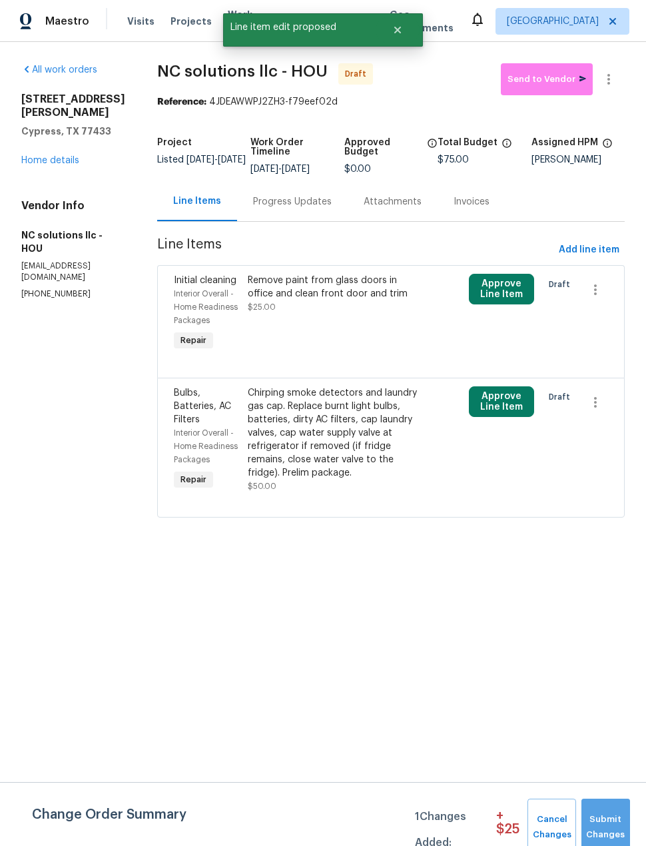
click at [619, 820] on span "Submit Changes" at bounding box center [605, 827] width 35 height 31
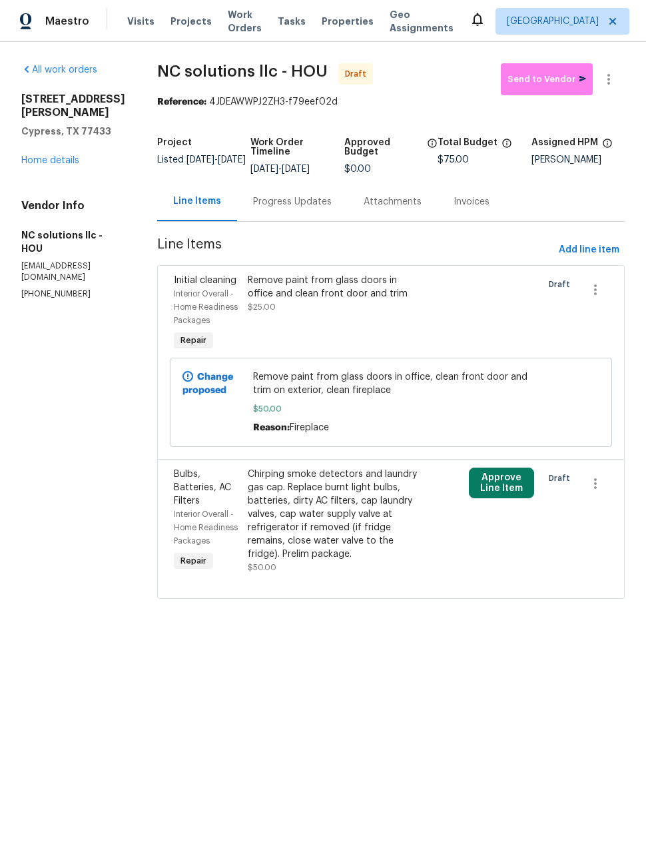
click at [511, 498] on button "Approve Line Item" at bounding box center [502, 483] width 66 height 31
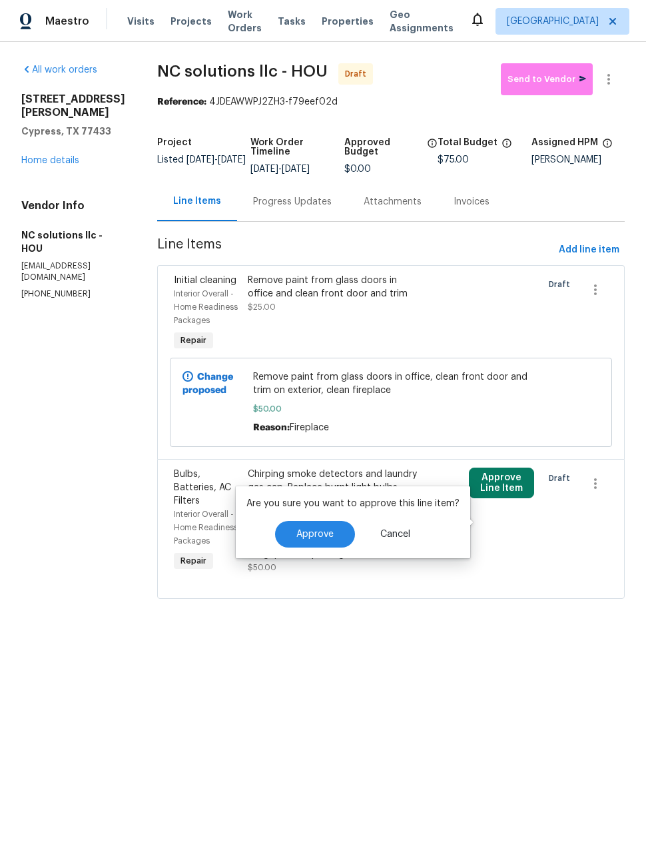
click at [318, 539] on span "Approve" at bounding box center [314, 534] width 37 height 10
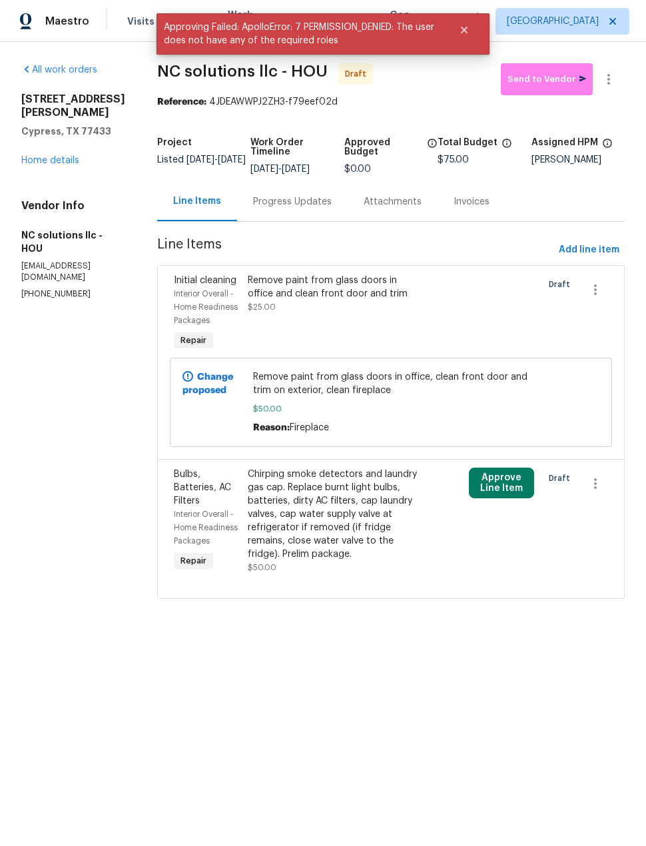
click at [512, 498] on button "Approve Line Item" at bounding box center [502, 483] width 66 height 31
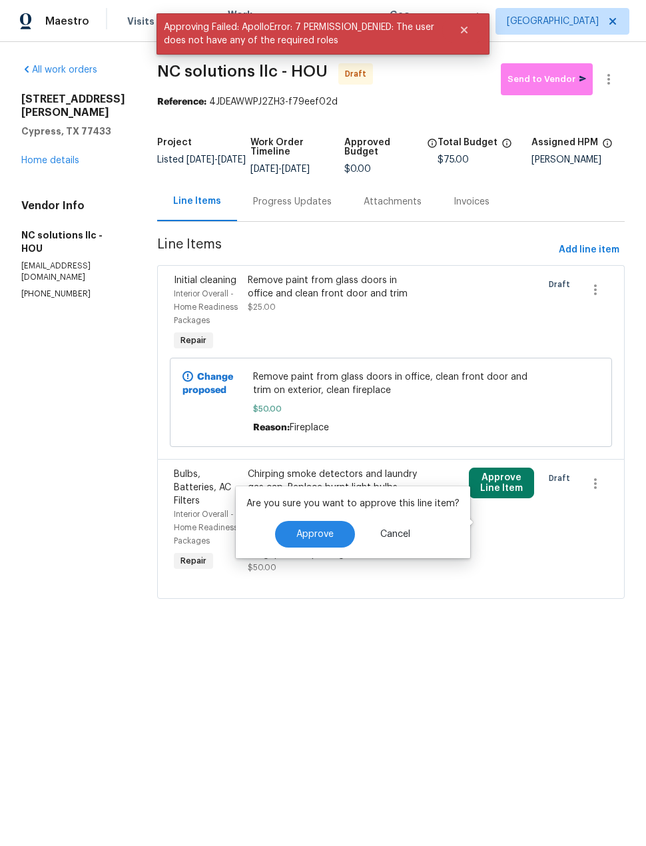
click at [324, 541] on button "Approve" at bounding box center [315, 534] width 80 height 27
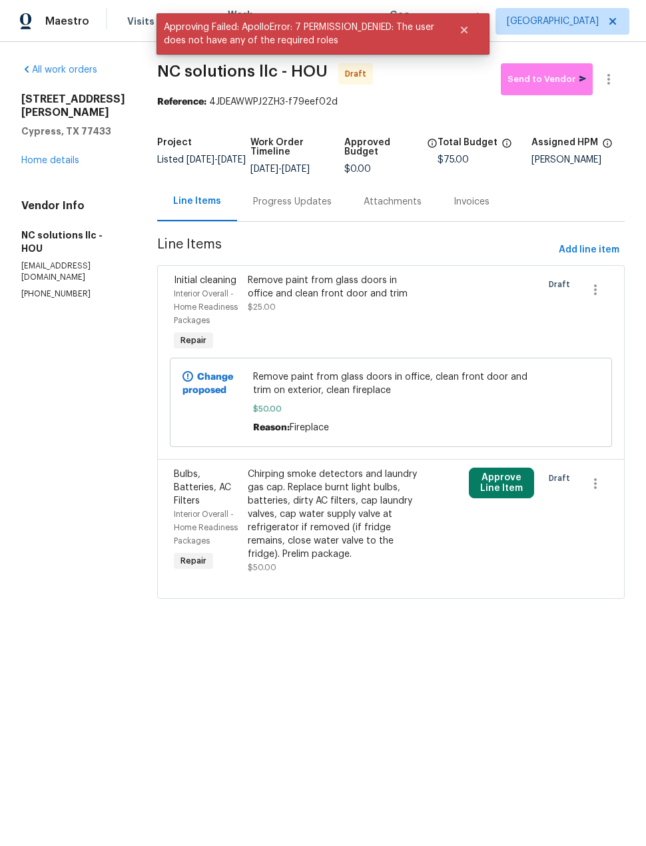
click at [466, 29] on icon "Close" at bounding box center [464, 30] width 7 height 7
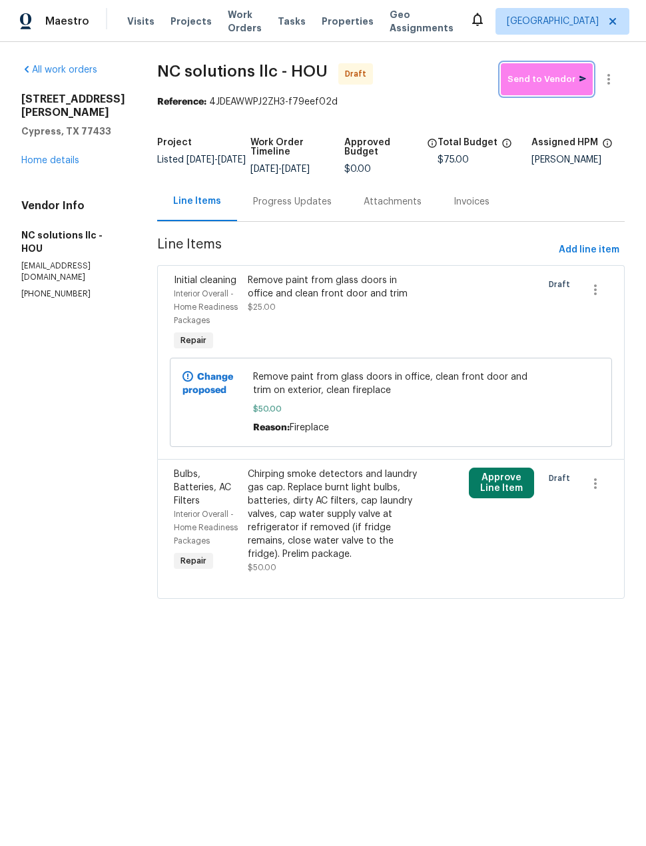
click at [542, 83] on span "Send to Vendor" at bounding box center [546, 79] width 79 height 15
click at [500, 498] on button "Approve Line Item" at bounding box center [502, 483] width 66 height 31
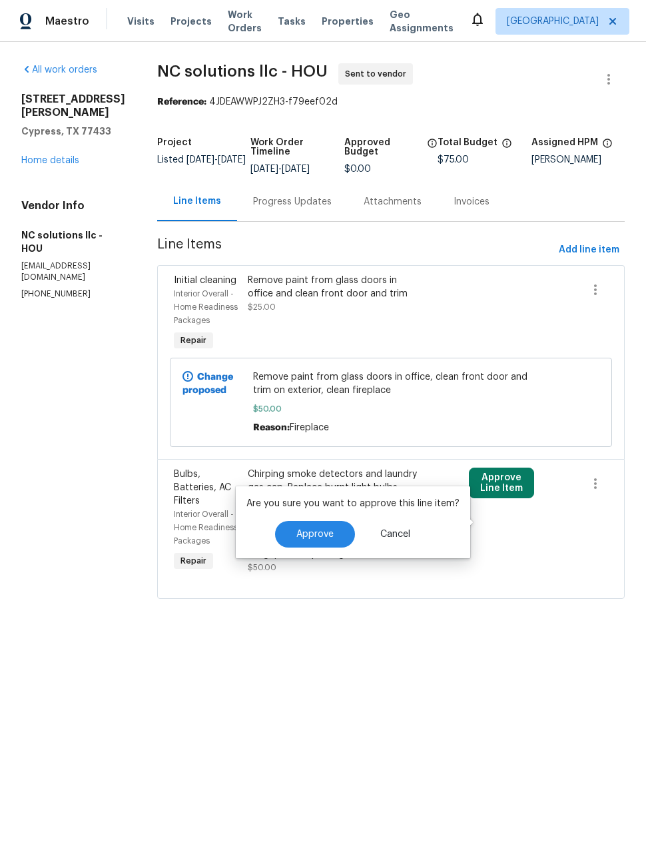
click at [318, 527] on button "Approve" at bounding box center [315, 534] width 80 height 27
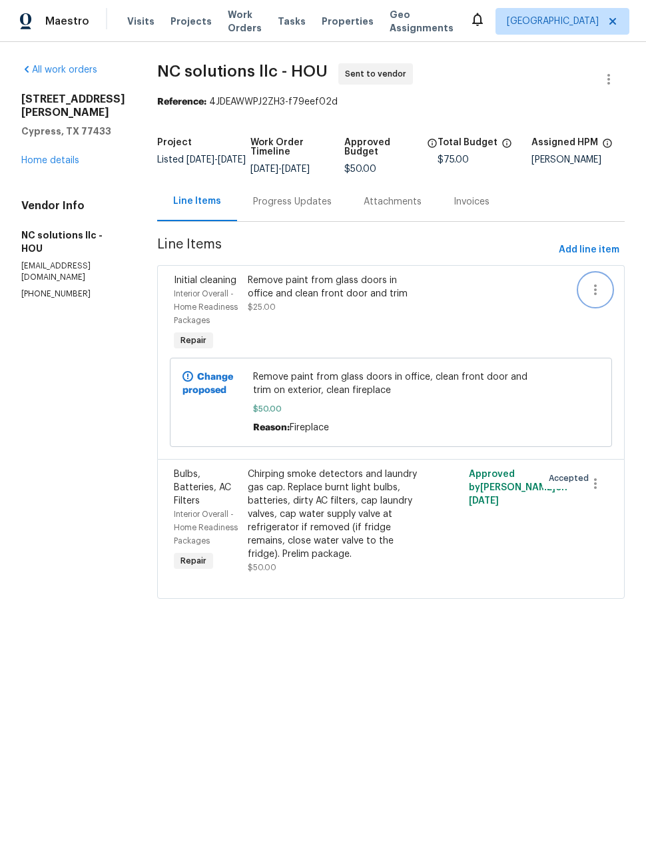
click at [600, 298] on icon "button" at bounding box center [595, 290] width 16 height 16
click at [603, 300] on li "Cancel" at bounding box center [606, 299] width 51 height 22
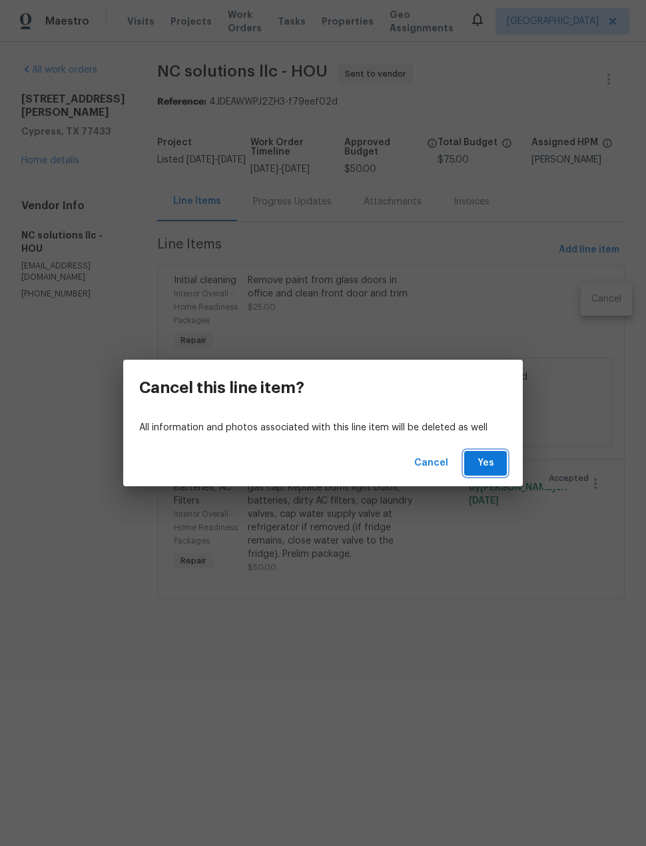
click at [492, 462] on span "Yes" at bounding box center [485, 463] width 21 height 17
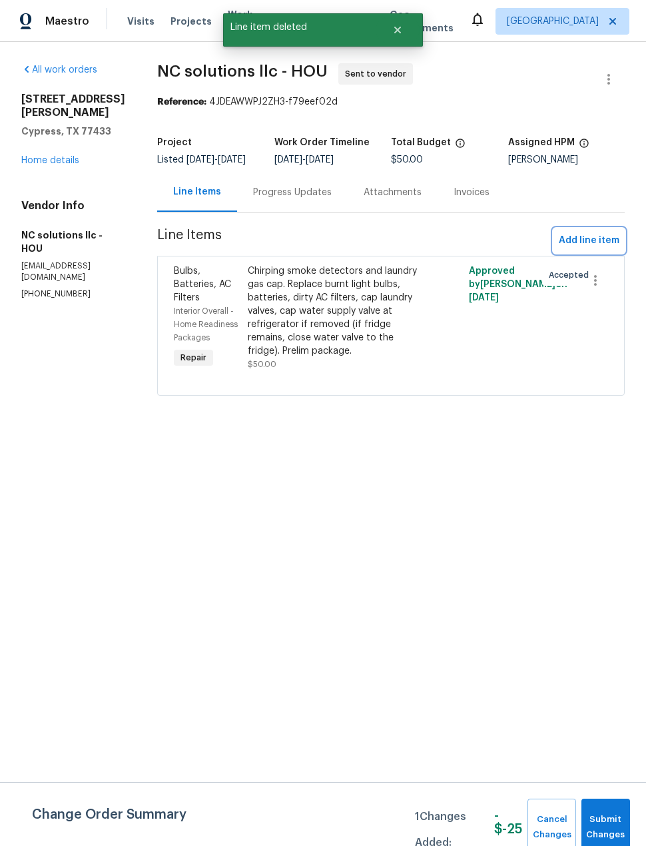
click at [594, 249] on span "Add line item" at bounding box center [589, 240] width 61 height 17
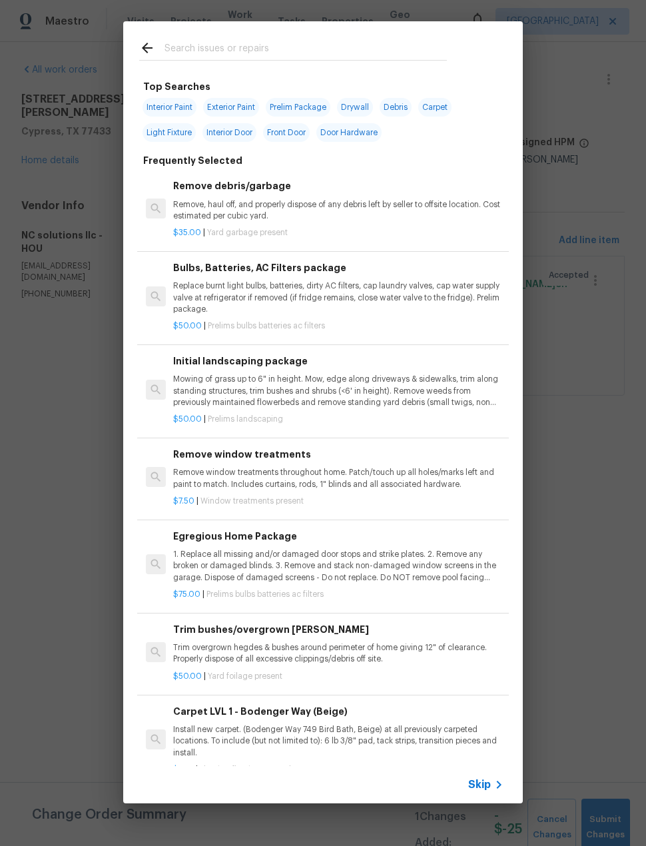
click at [326, 54] on input "text" at bounding box center [305, 50] width 282 height 20
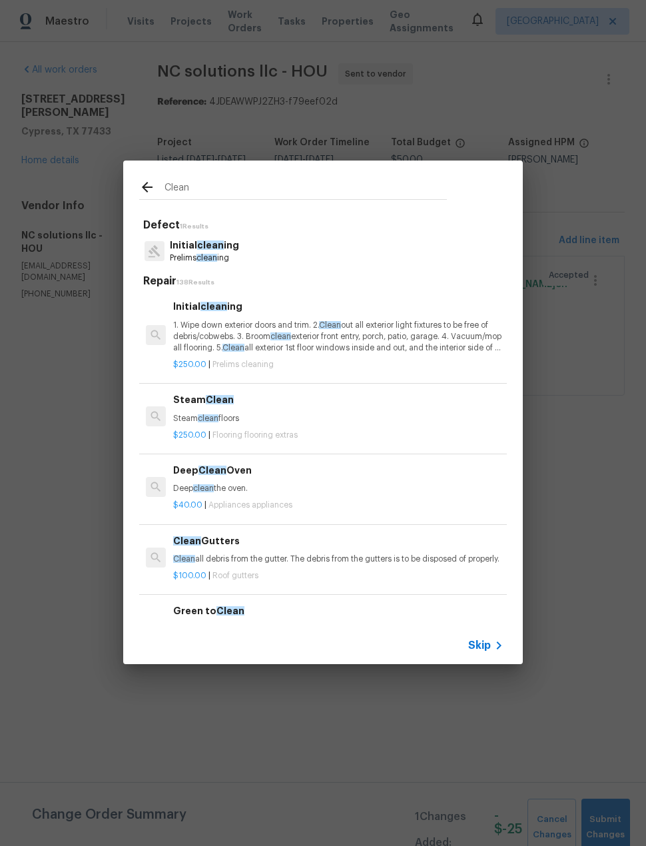
type input "Clean"
click at [396, 256] on div "Initial clean ing Prelims clean ing" at bounding box center [323, 251] width 368 height 36
click at [361, 414] on p "Steam clean floors" at bounding box center [338, 418] width 330 height 11
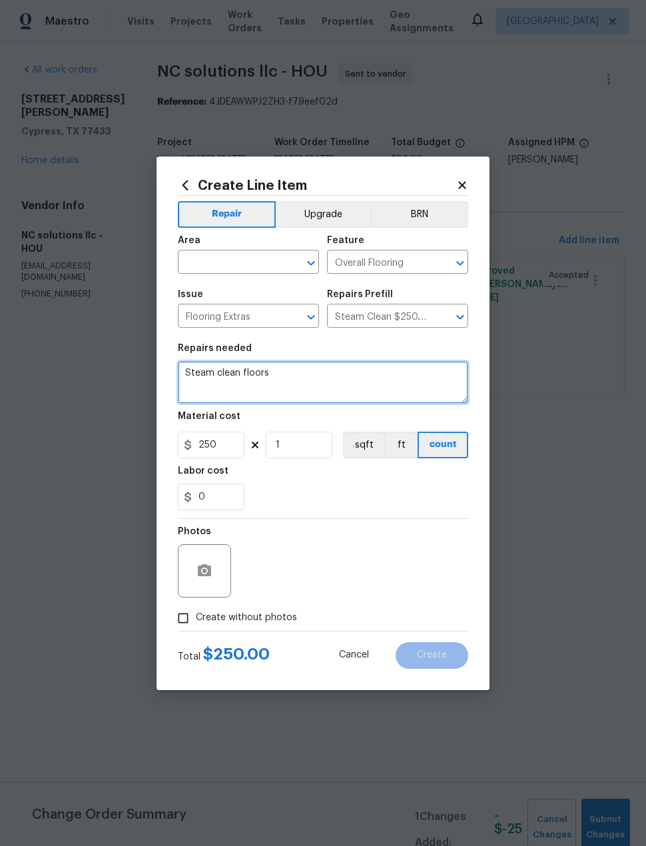
click at [300, 380] on textarea "Steam clean floors" at bounding box center [323, 382] width 290 height 43
type textarea "S"
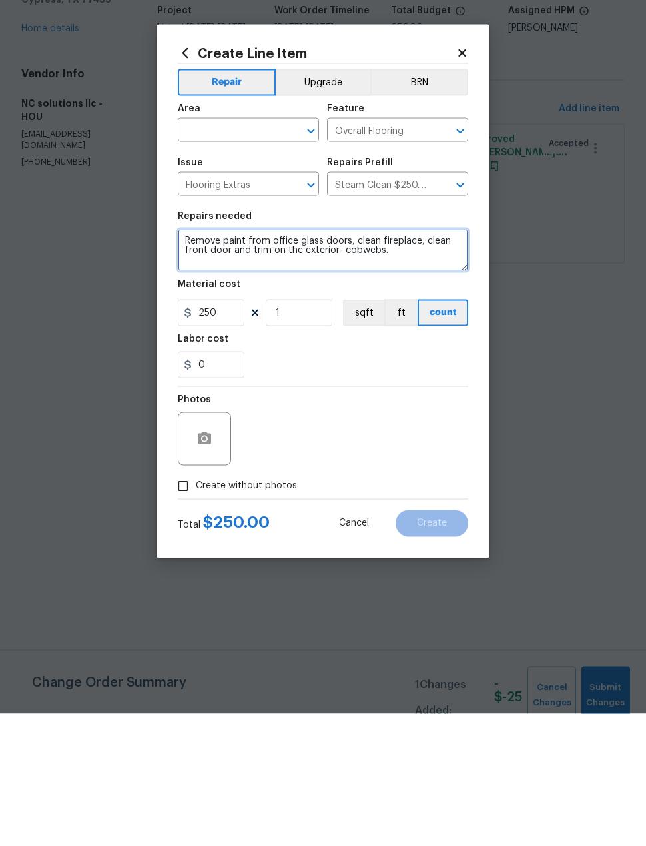
type textarea "Remove paint from office glass doors, clean fireplace, clean front door and tri…"
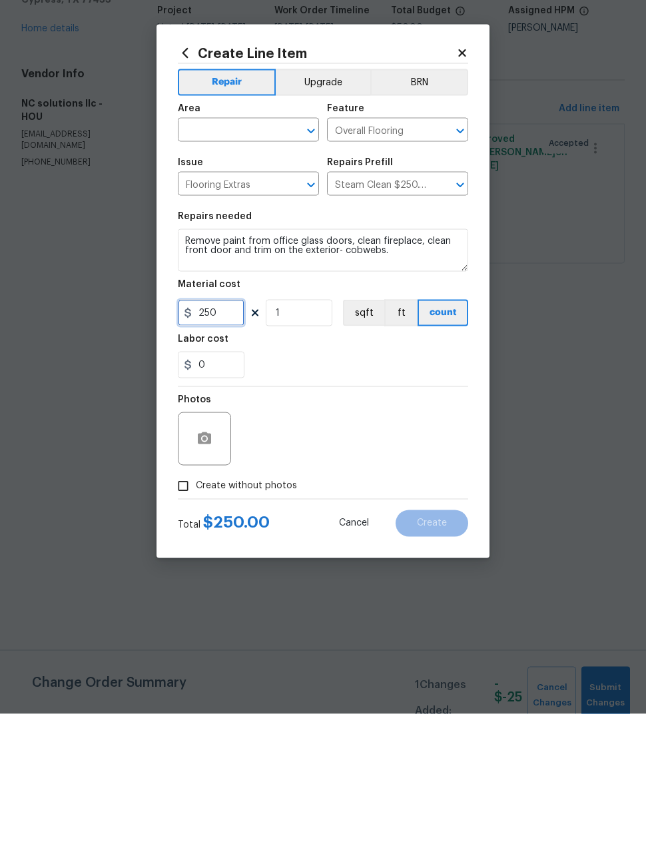
click at [221, 432] on input "250" at bounding box center [211, 445] width 67 height 27
type input "50"
click at [460, 519] on div "Photos" at bounding box center [323, 562] width 290 height 87
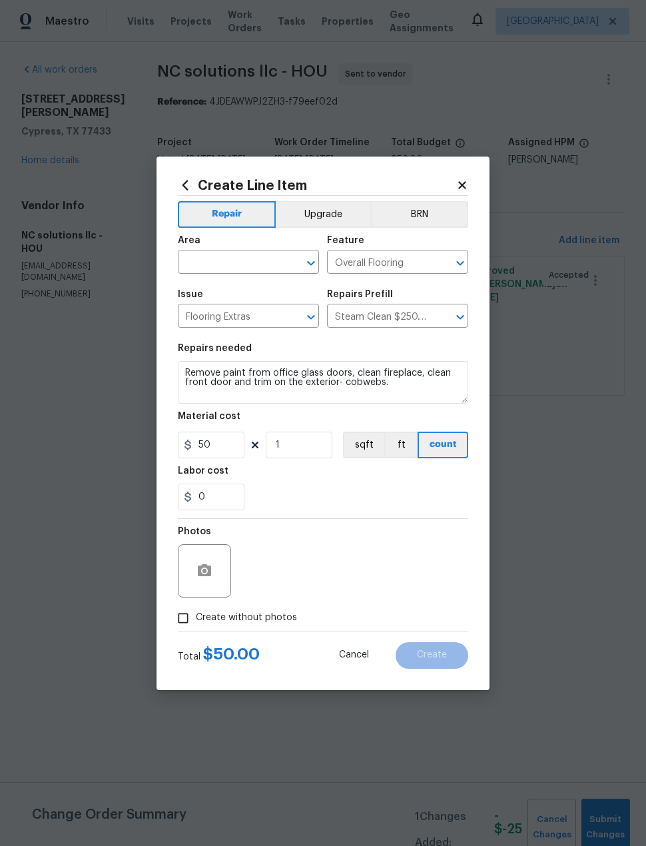
click at [179, 618] on input "Create without photos" at bounding box center [182, 617] width 25 height 25
checkbox input "true"
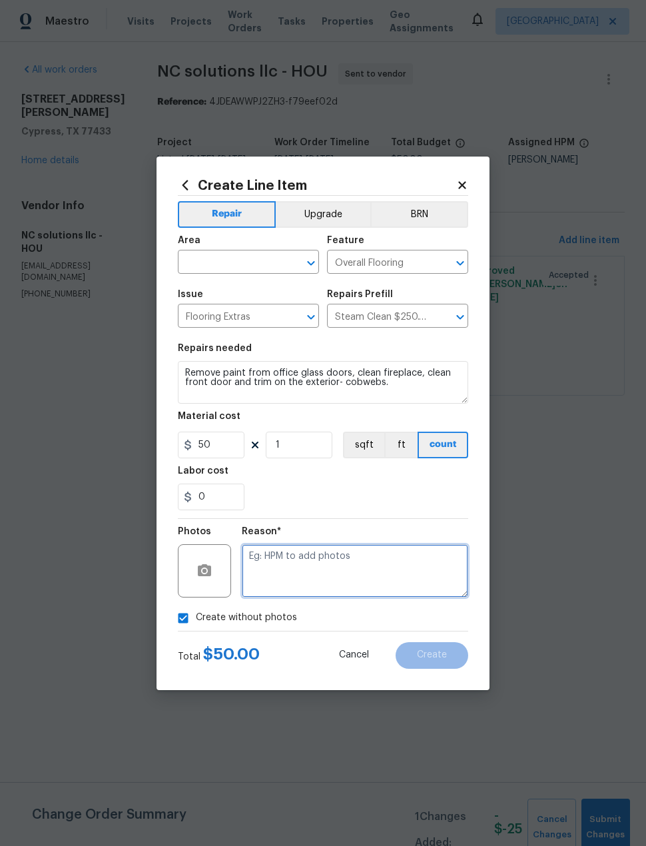
click at [425, 569] on textarea at bounding box center [355, 570] width 226 height 53
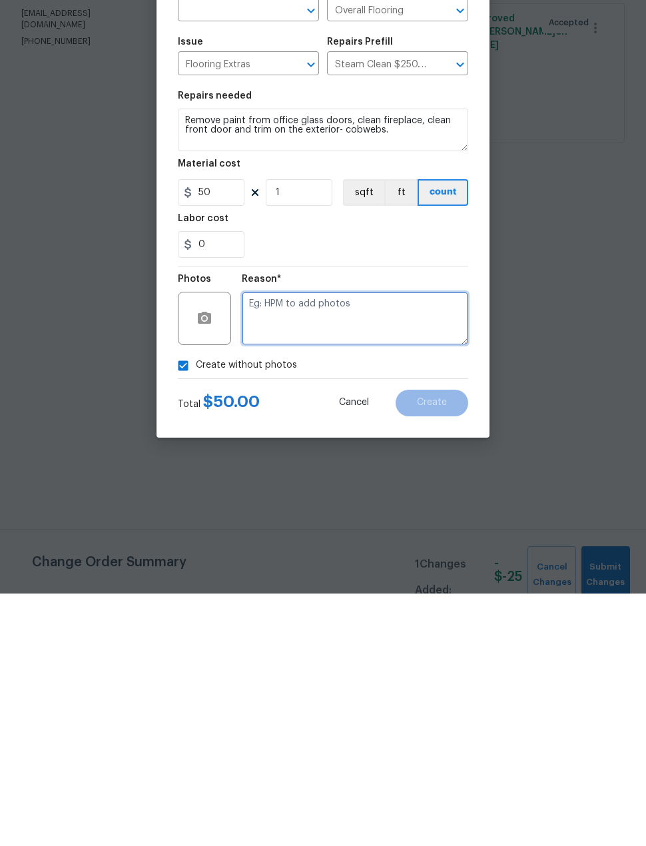
type textarea "."
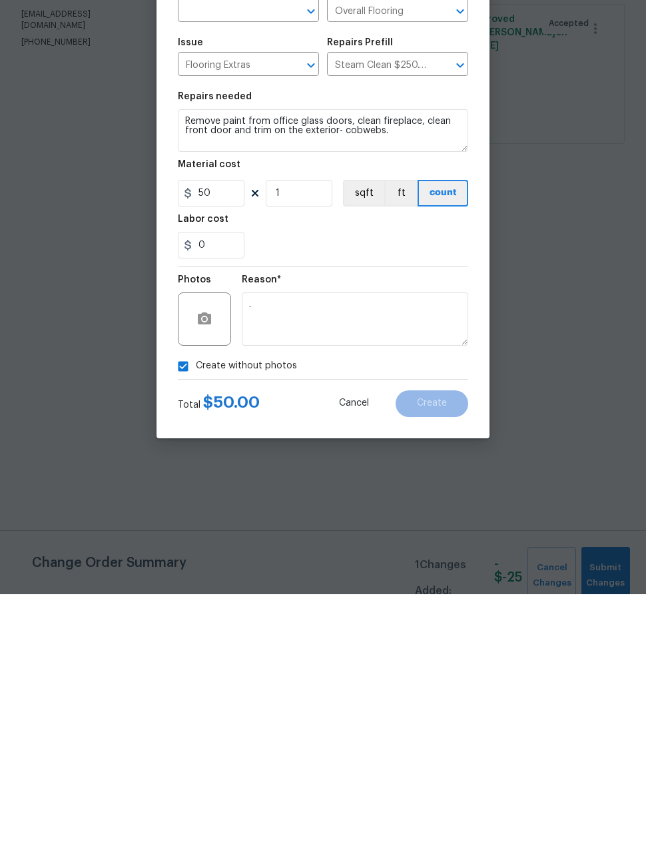
click at [323, 642] on button "Cancel" at bounding box center [354, 655] width 73 height 27
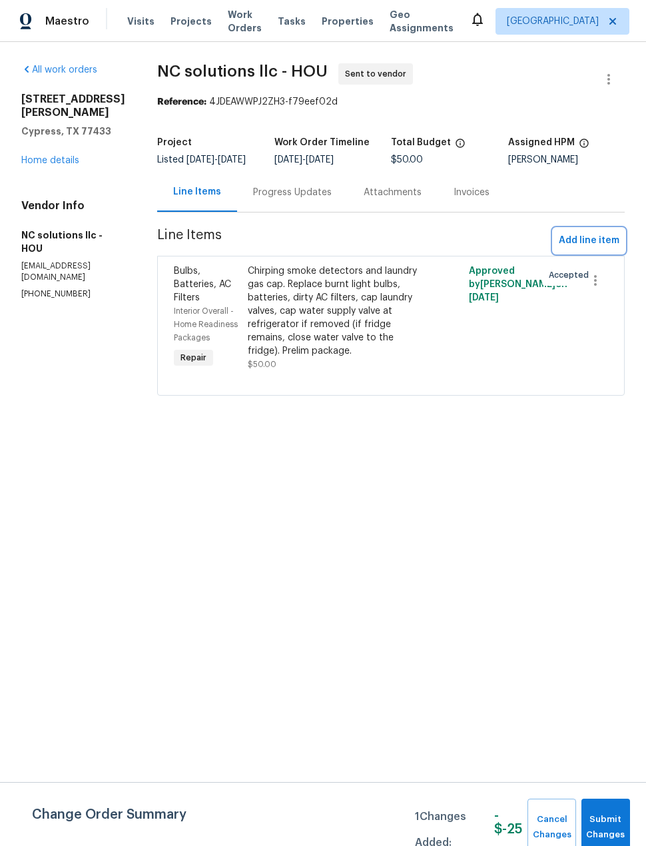
click at [598, 249] on span "Add line item" at bounding box center [589, 240] width 61 height 17
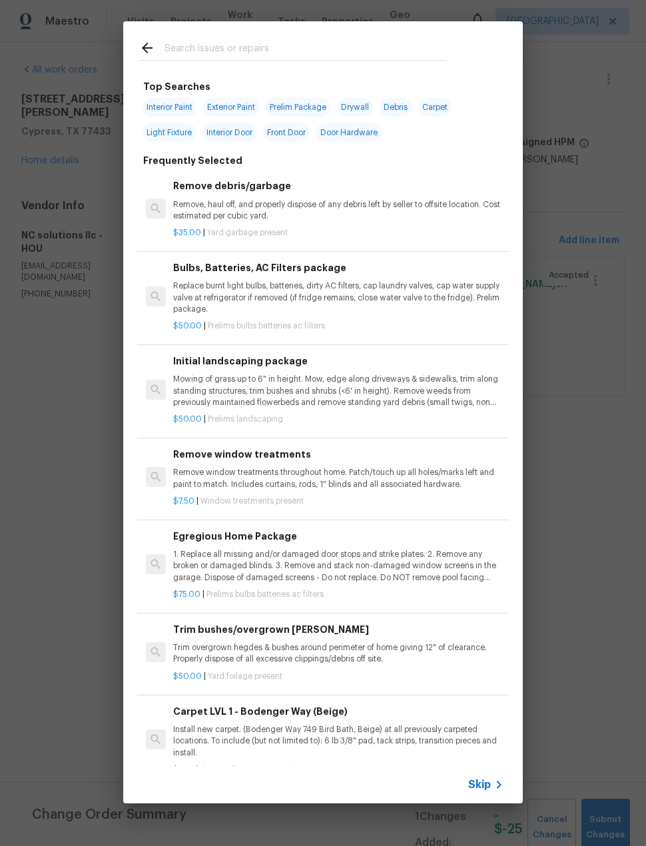
click at [190, 40] on input "text" at bounding box center [305, 50] width 282 height 20
click at [214, 408] on div "$50.00 | Prelims landscaping" at bounding box center [338, 416] width 330 height 17
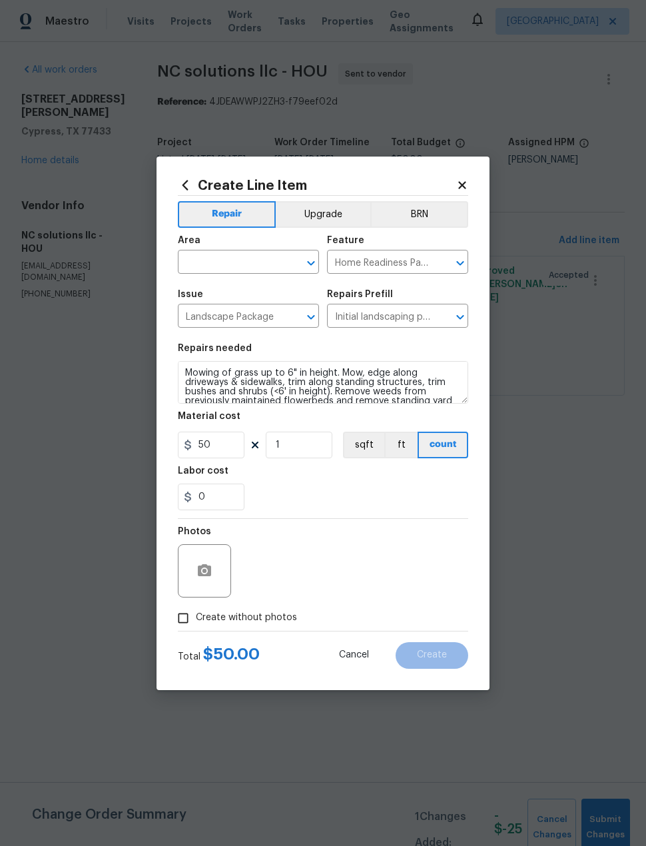
click at [216, 266] on input "text" at bounding box center [230, 263] width 104 height 21
click at [306, 318] on li "Interior Overall" at bounding box center [248, 315] width 141 height 22
type input "Interior Overall"
click at [297, 318] on icon "Clear" at bounding box center [293, 316] width 13 height 13
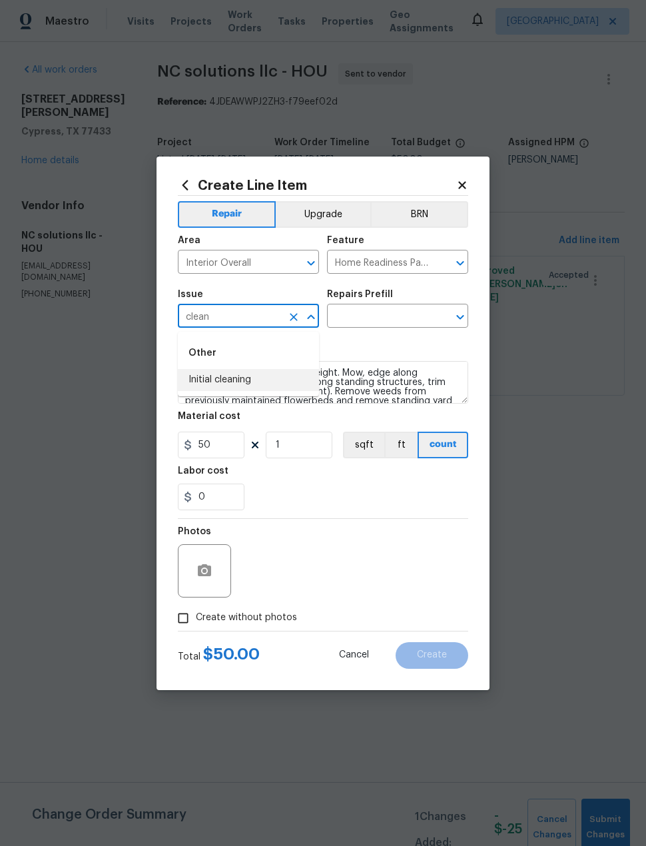
click at [198, 376] on li "Initial cleaning" at bounding box center [248, 380] width 141 height 22
type input "Initial cleaning"
click at [440, 322] on icon "Clear" at bounding box center [442, 316] width 13 height 13
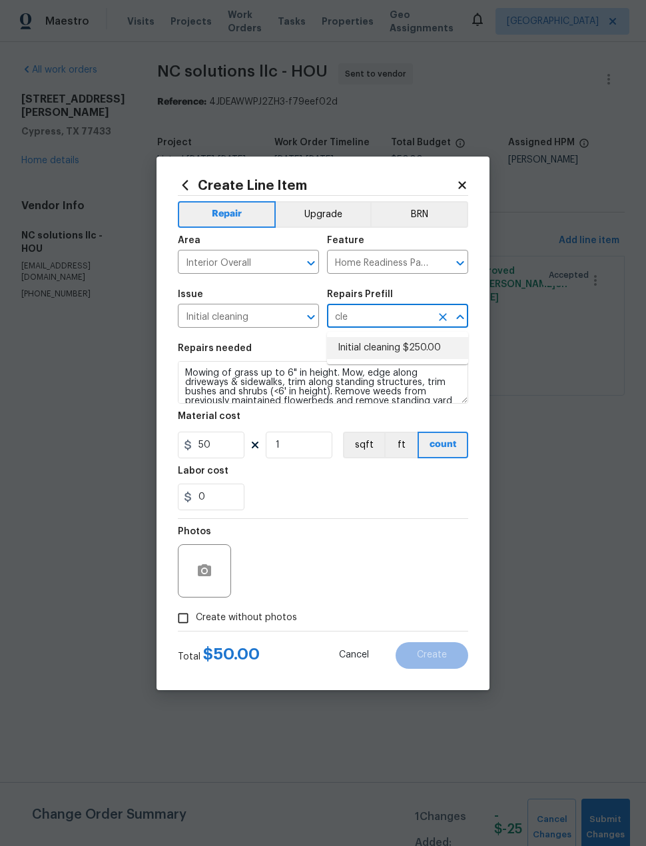
click at [446, 346] on li "Initial cleaning $250.00" at bounding box center [397, 348] width 141 height 22
type input "Initial cleaning $250.00"
type textarea "1. Wipe down exterior doors and trim. 2. Clean out all exterior light fixtures …"
type input "Initial cleaning $250.00"
type input "250"
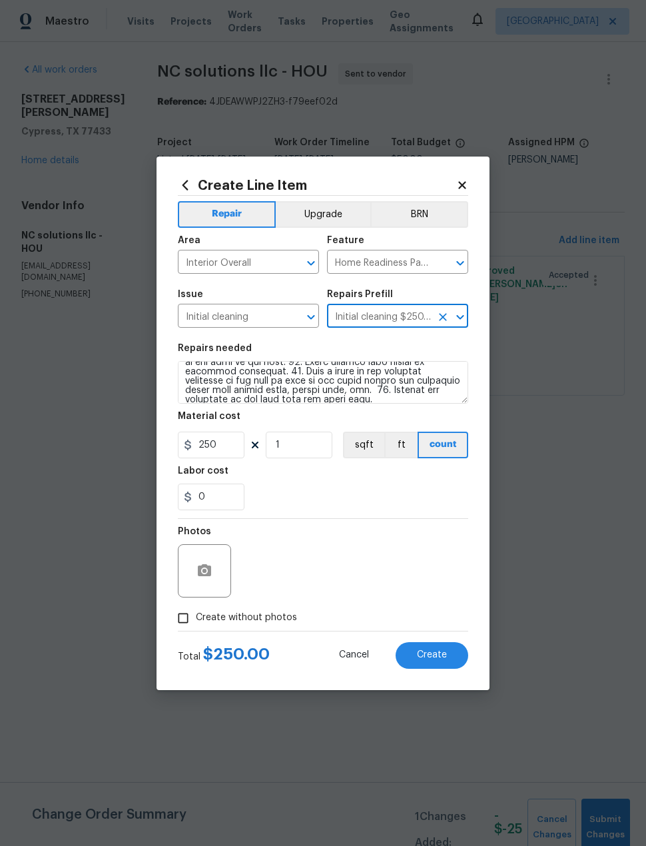
scroll to position [177, 0]
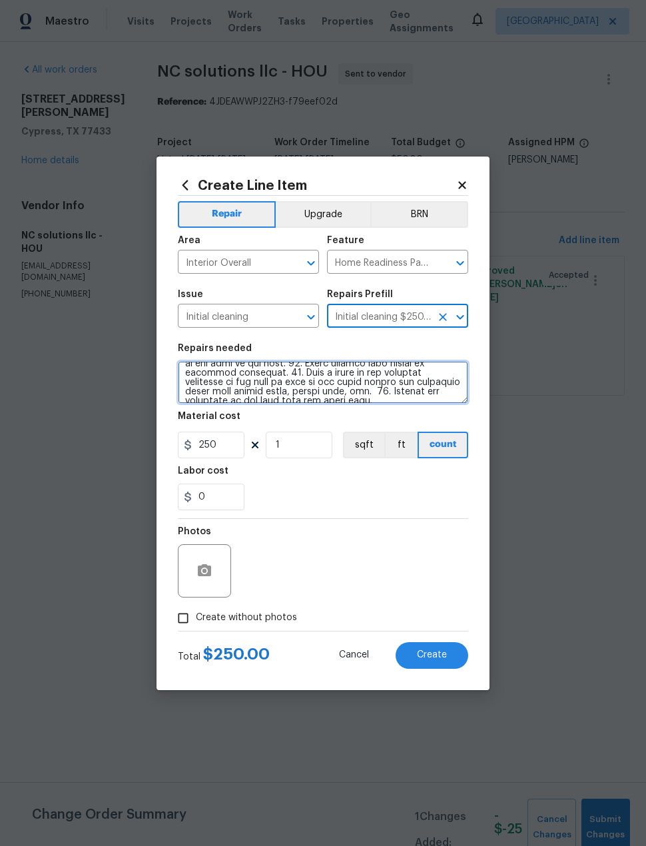
click at [440, 400] on textarea at bounding box center [323, 382] width 290 height 43
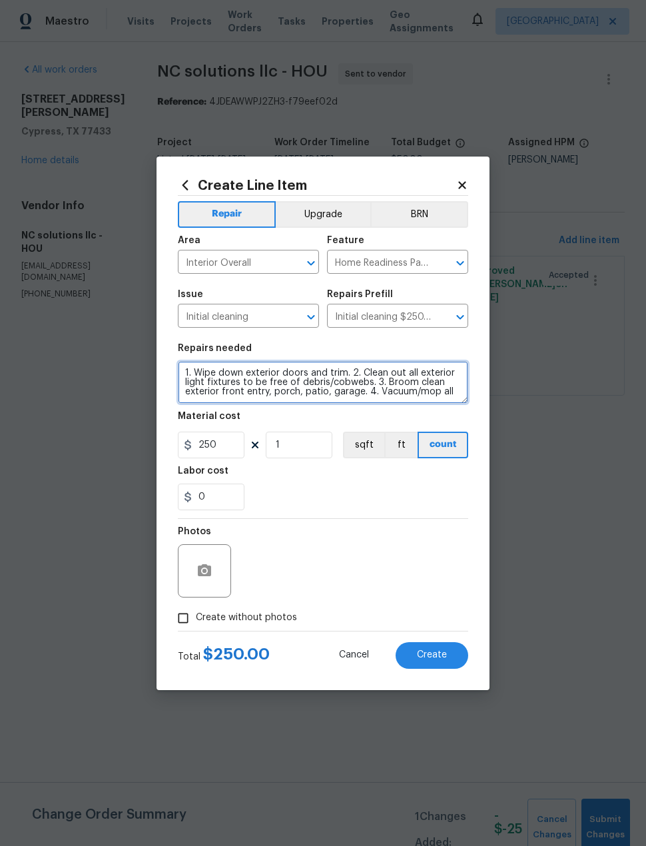
scroll to position [0, 0]
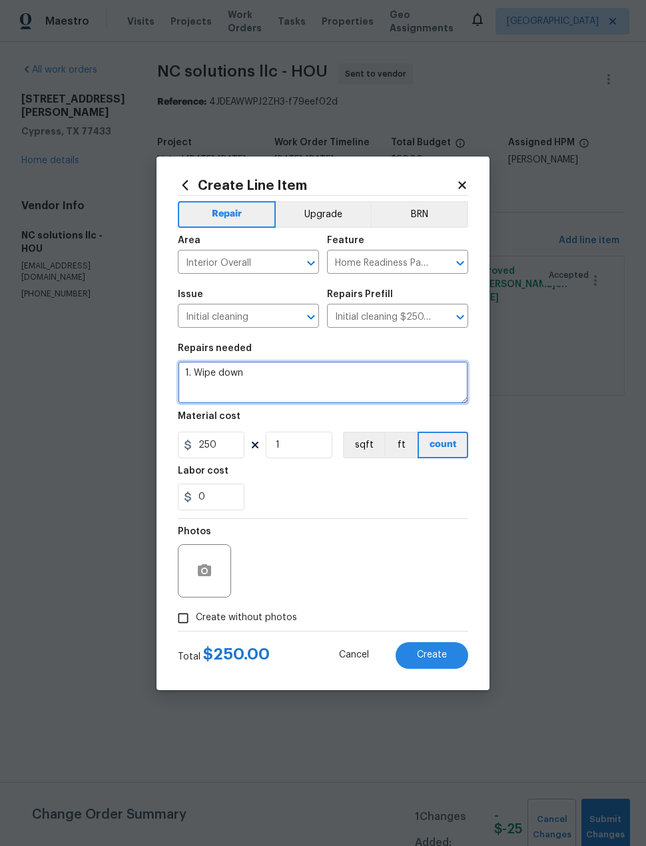
type textarea "1."
click at [327, 377] on textarea "Clean glass on office doors, clean fireplace, clean" at bounding box center [323, 382] width 290 height 43
click at [447, 378] on textarea "Clean glass on office doors, clean inside of the fireplace, clean" at bounding box center [323, 382] width 290 height 43
type textarea "Clean glass on office doors, clean inside of the fireplace, clean exterior door…"
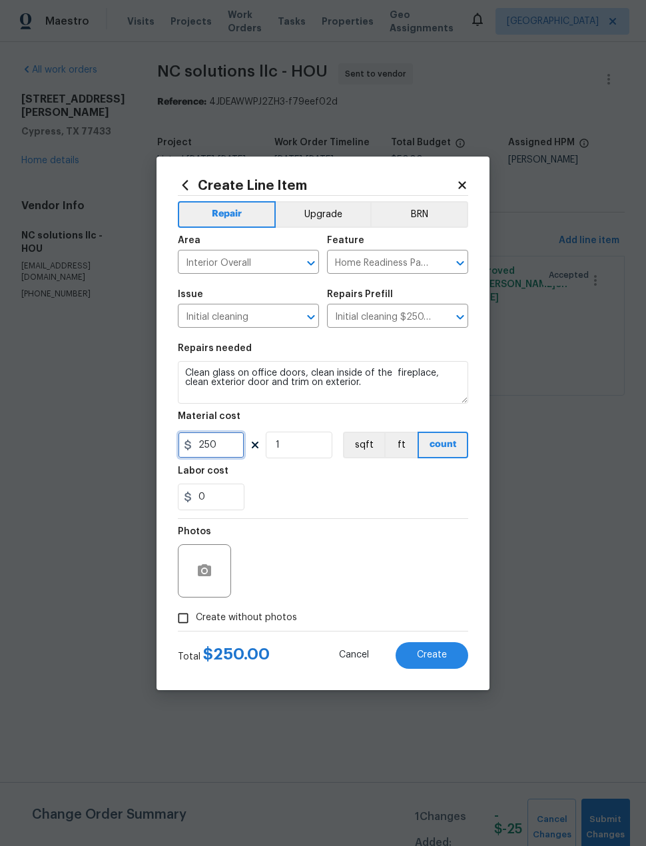
click at [232, 450] on input "250" at bounding box center [211, 445] width 67 height 27
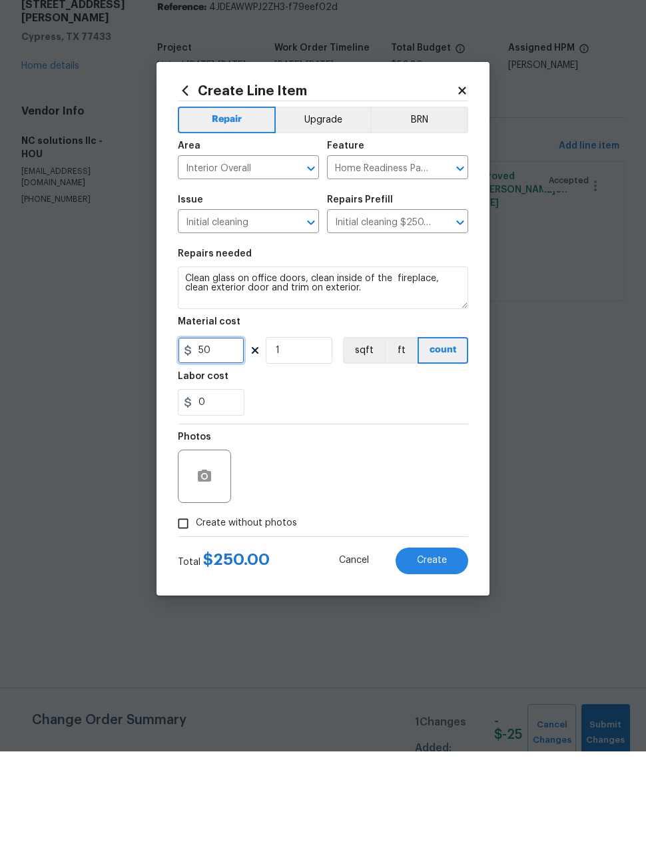
type input "50"
click at [180, 605] on input "Create without photos" at bounding box center [182, 617] width 25 height 25
checkbox input "true"
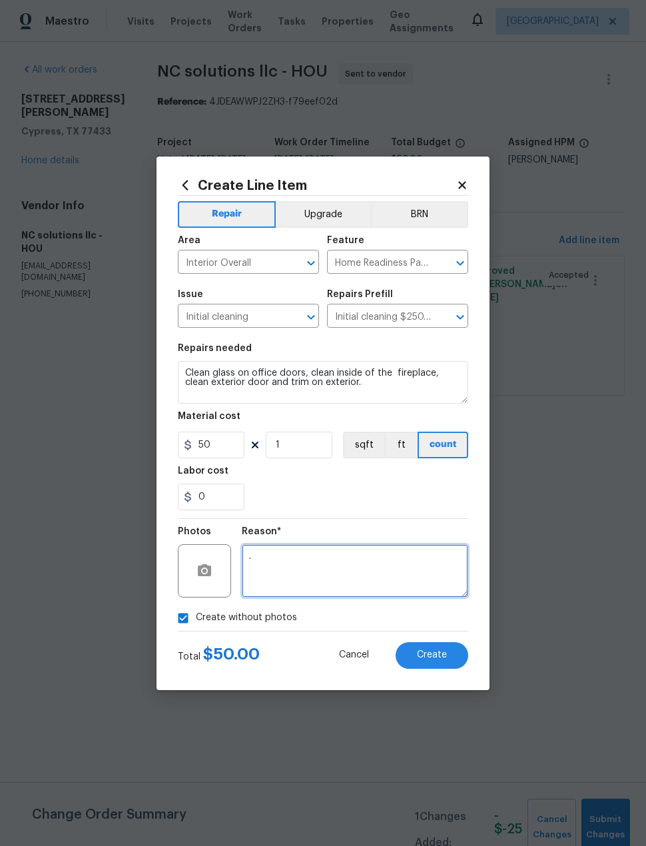
click at [385, 585] on textarea "." at bounding box center [355, 570] width 226 height 53
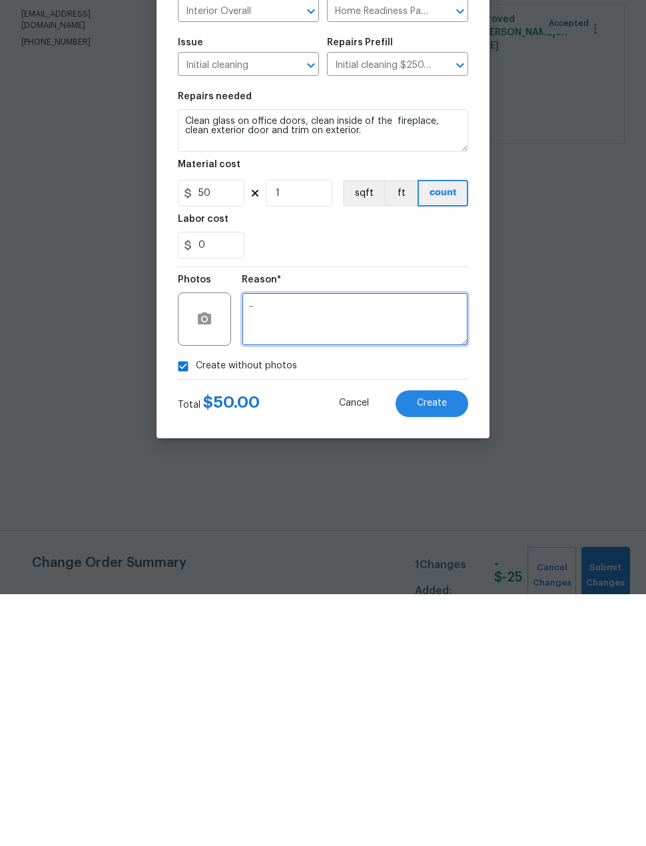
type textarea ".."
click at [370, 605] on div "Create without photos" at bounding box center [323, 617] width 290 height 25
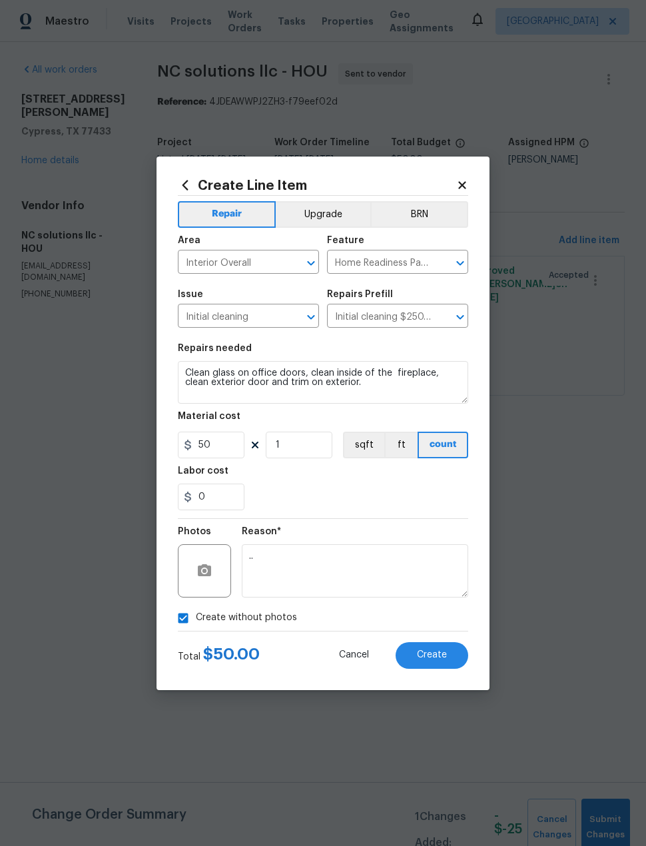
click at [445, 657] on span "Create" at bounding box center [432, 655] width 30 height 10
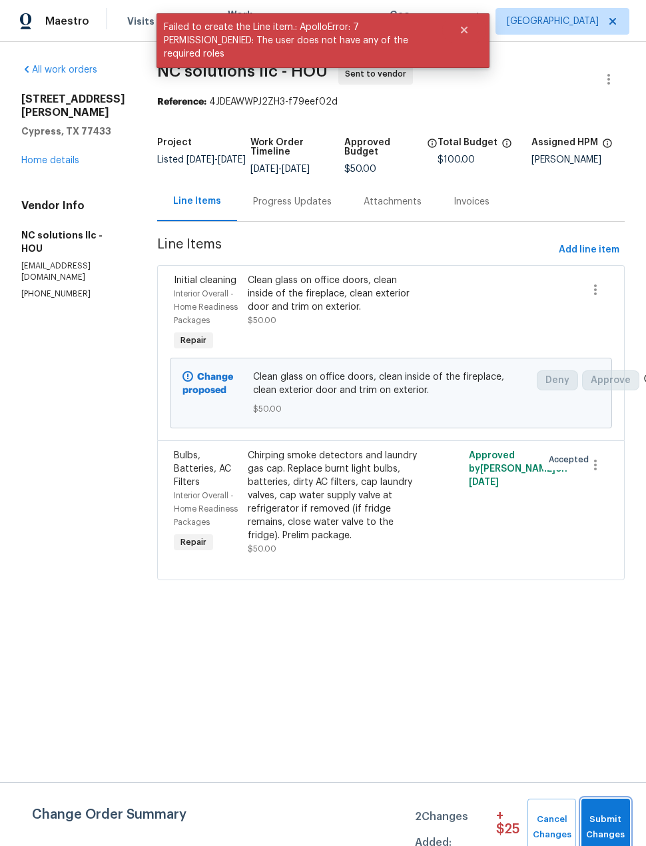
click at [610, 816] on span "Submit Changes" at bounding box center [605, 827] width 35 height 31
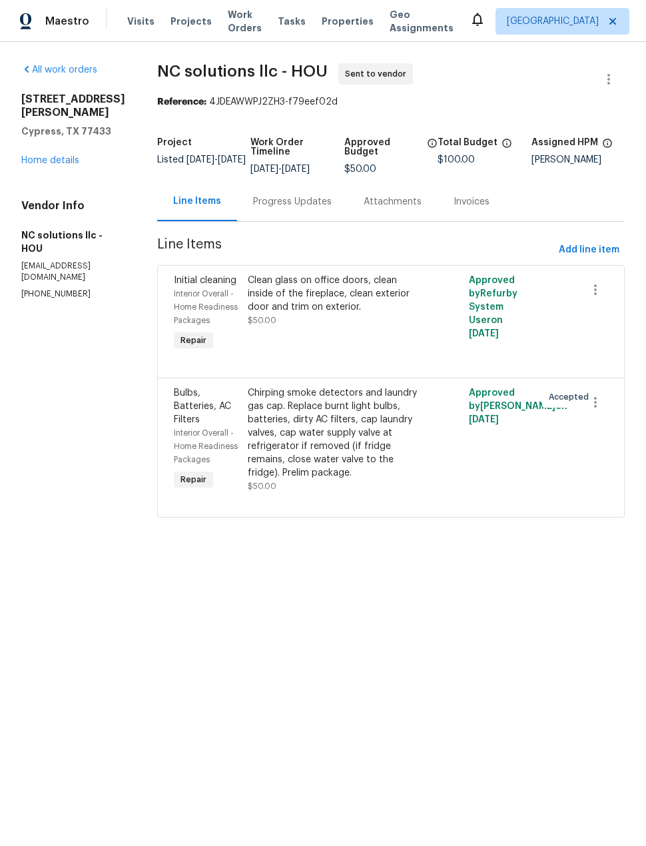
click at [81, 177] on div "All work orders [STREET_ADDRESS][PERSON_NAME] Home details Vendor Info NC solut…" at bounding box center [73, 181] width 104 height 236
click at [61, 156] on link "Home details" at bounding box center [50, 160] width 58 height 9
